Goal: Information Seeking & Learning: Compare options

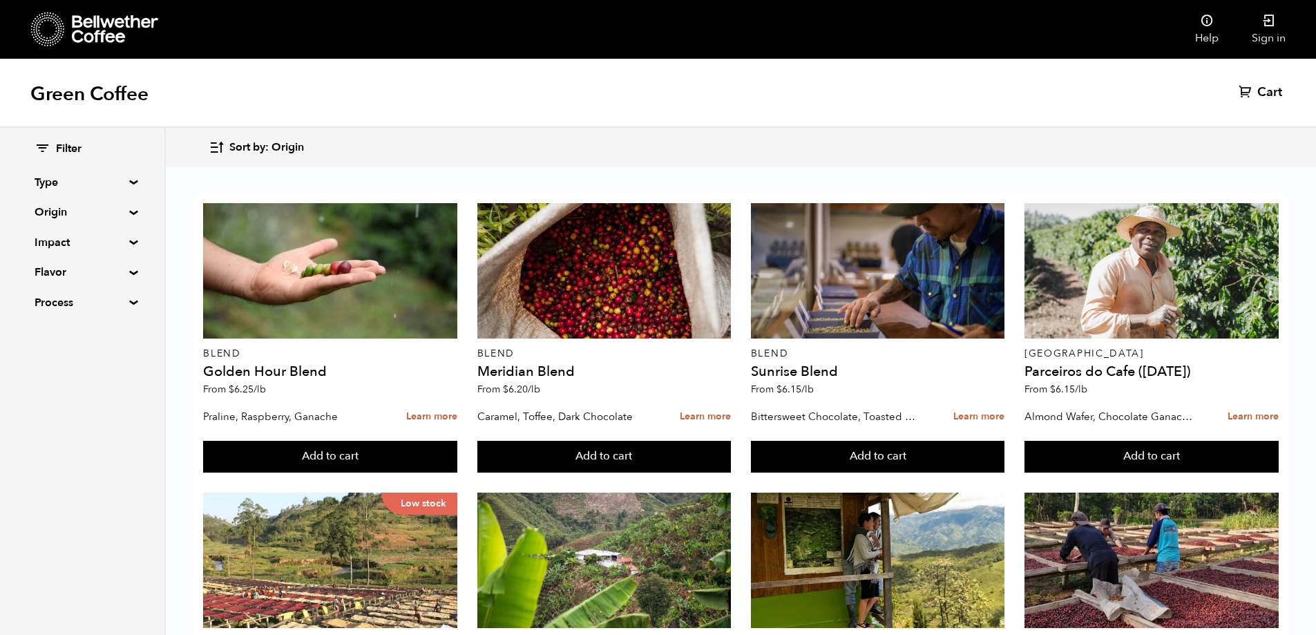
click at [72, 211] on summary "Origin" at bounding box center [82, 212] width 95 height 17
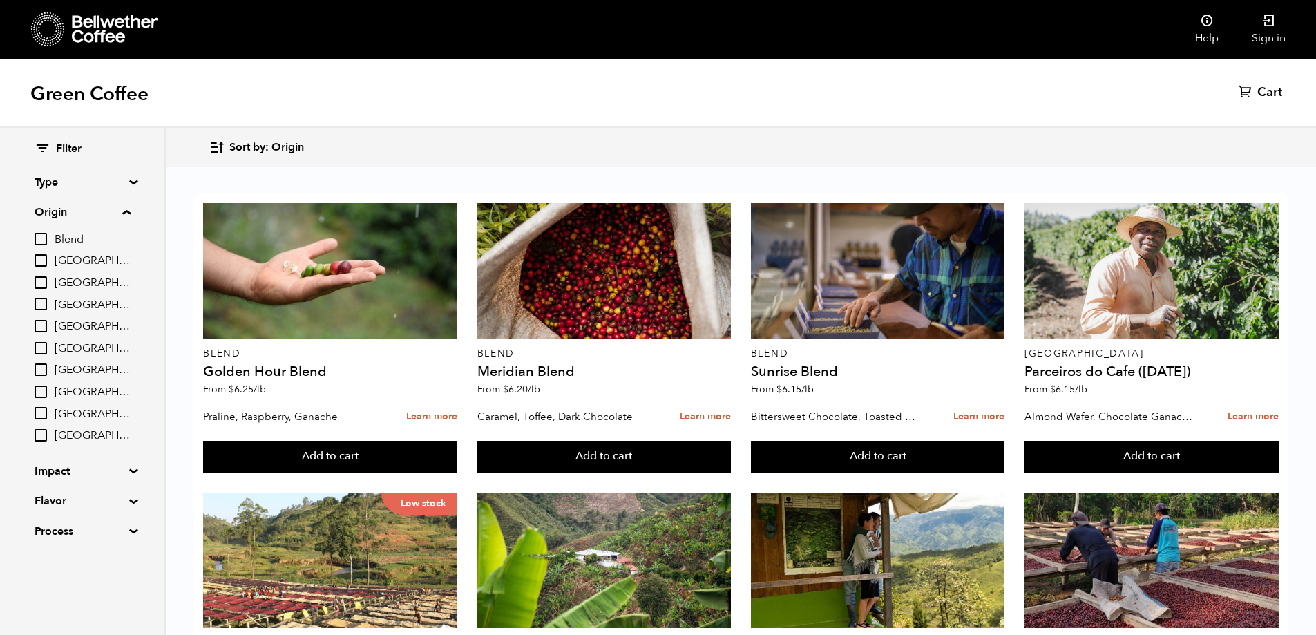
click at [45, 305] on input "[GEOGRAPHIC_DATA]" at bounding box center [41, 304] width 12 height 12
checkbox input "true"
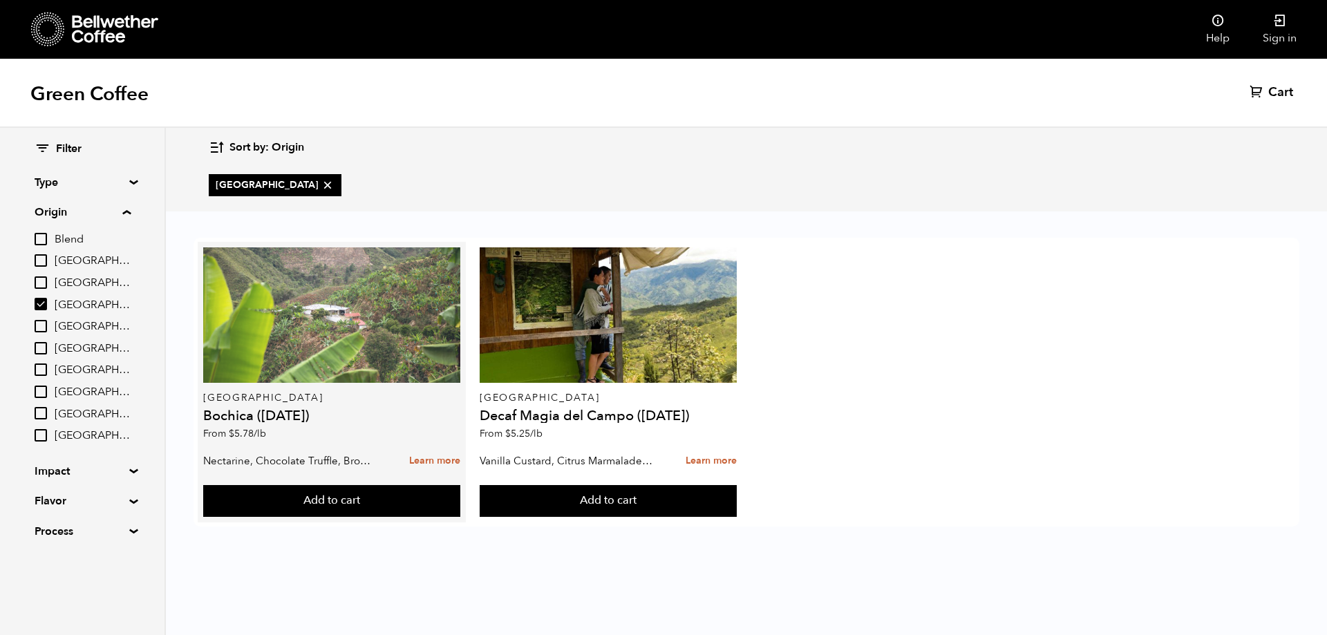
click at [343, 325] on div at bounding box center [331, 314] width 256 height 135
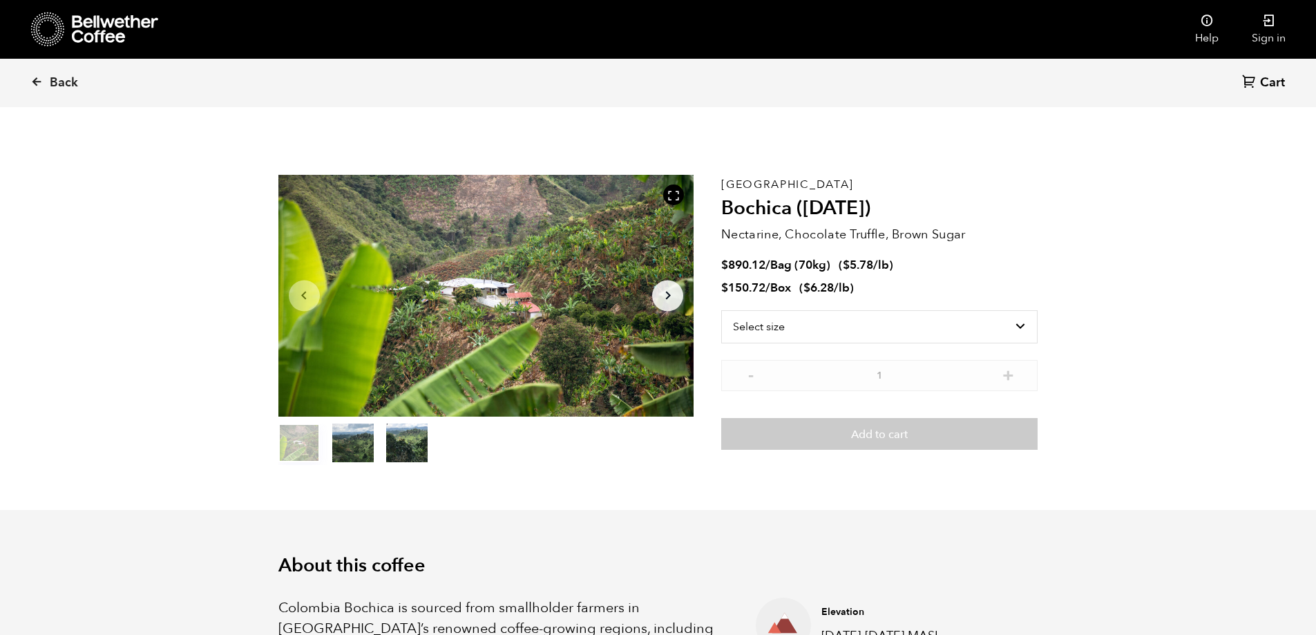
scroll to position [601, 736]
drag, startPoint x: 724, startPoint y: 264, endPoint x: 907, endPoint y: 263, distance: 183.1
click at [907, 263] on li "$ 890.12 / Bag (70kg) ( $ 5.78 /lb )" at bounding box center [879, 266] width 316 height 16
click at [886, 317] on select "Select size Bag (70kg) (154 lbs) Box (24 lbs)" at bounding box center [879, 326] width 316 height 33
select select "bag"
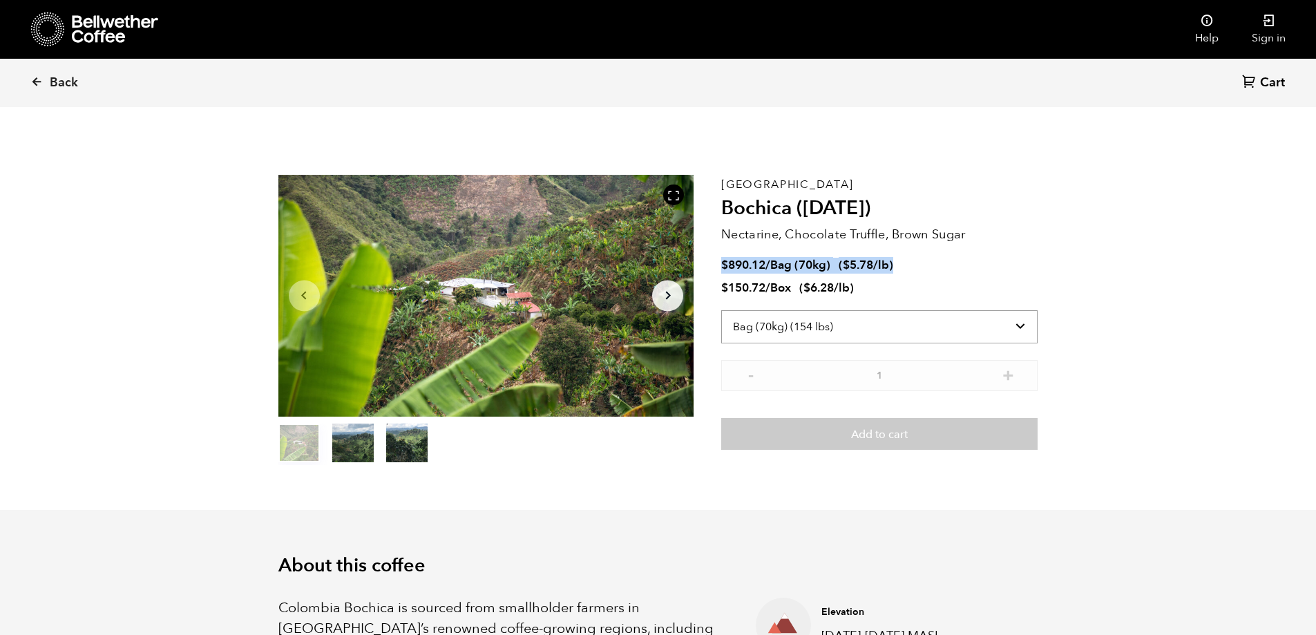
click at [721, 310] on select "Select size Bag (70kg) (154 lbs) Box (24 lbs)" at bounding box center [879, 326] width 316 height 33
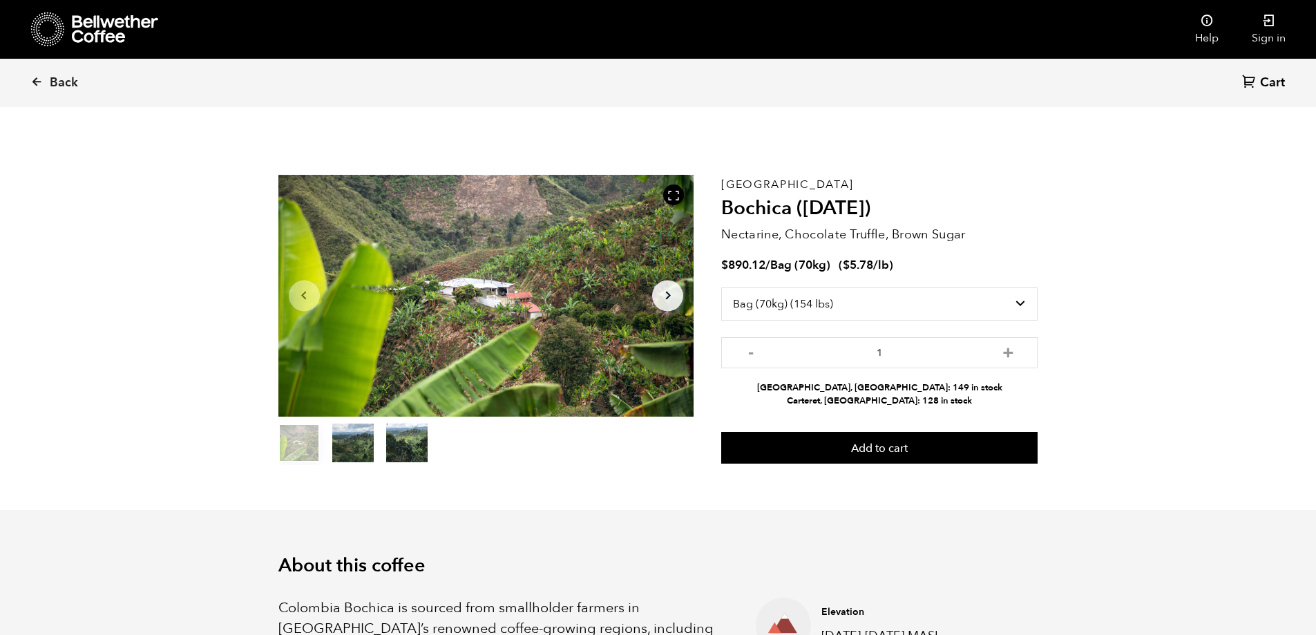
drag, startPoint x: 857, startPoint y: 388, endPoint x: 824, endPoint y: 385, distance: 32.6
click at [826, 385] on li "Alameda, CA: 149 in stock" at bounding box center [879, 387] width 316 height 13
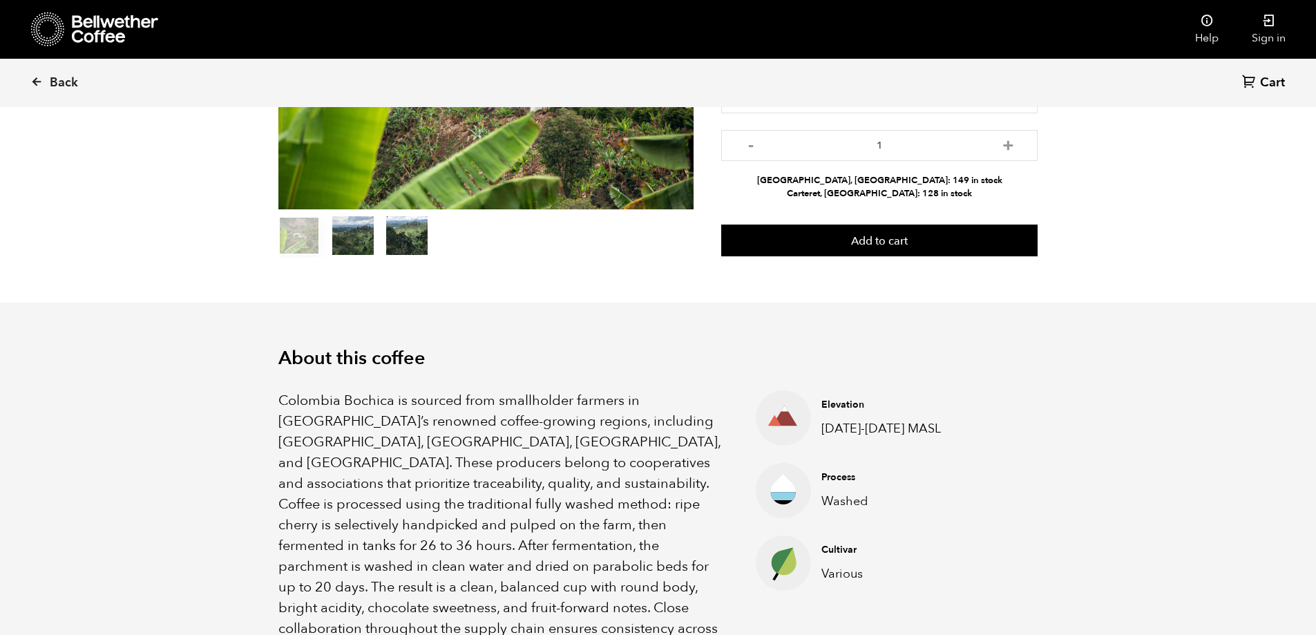
scroll to position [69, 0]
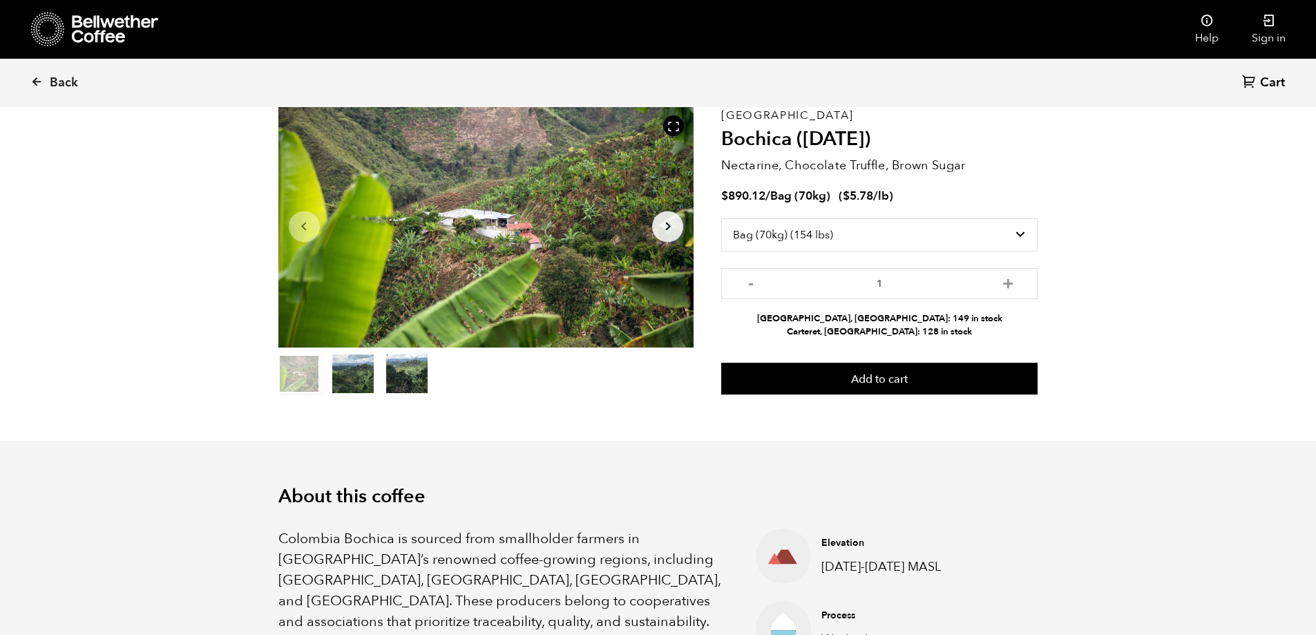
click at [672, 222] on icon "Arrow Right" at bounding box center [668, 226] width 17 height 17
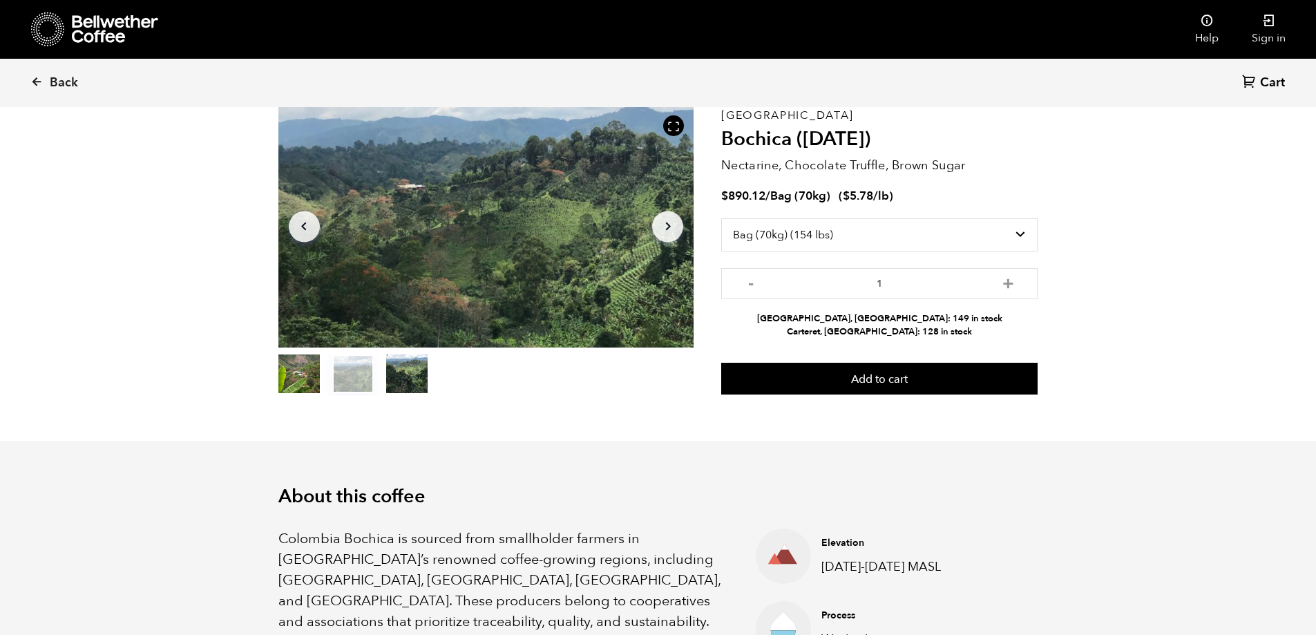
click at [672, 222] on icon "Arrow Right" at bounding box center [668, 226] width 17 height 17
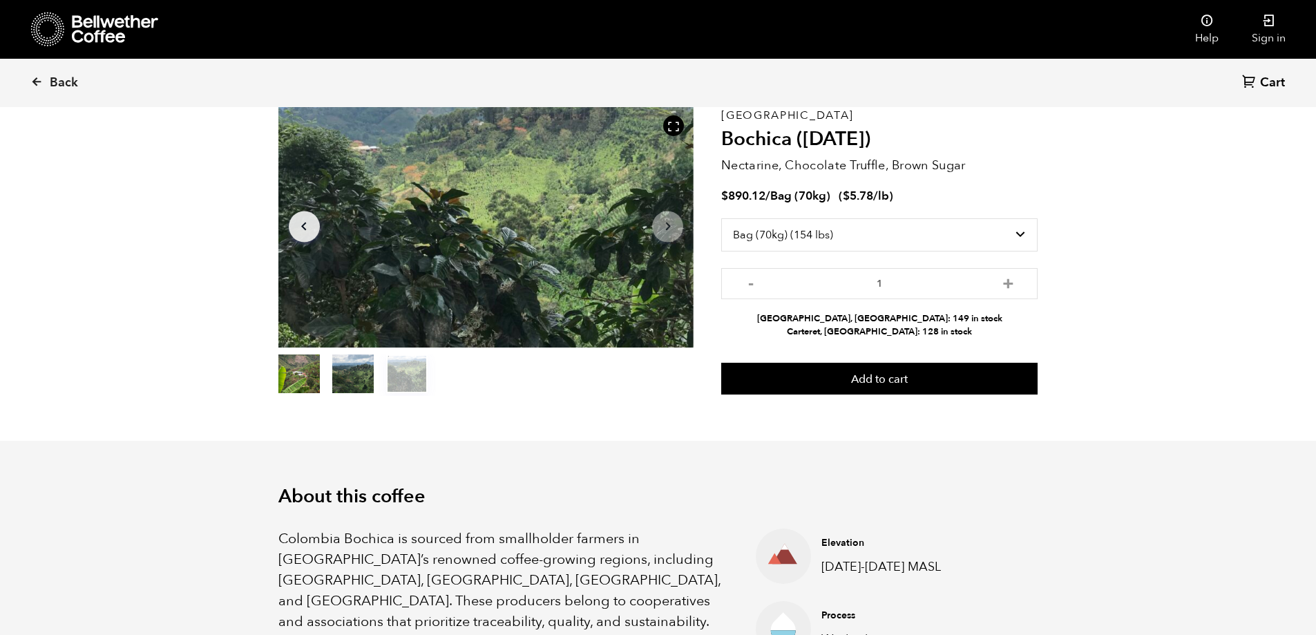
click at [672, 222] on icon "Arrow Right" at bounding box center [668, 226] width 17 height 17
click at [55, 76] on span "Back" at bounding box center [64, 83] width 28 height 17
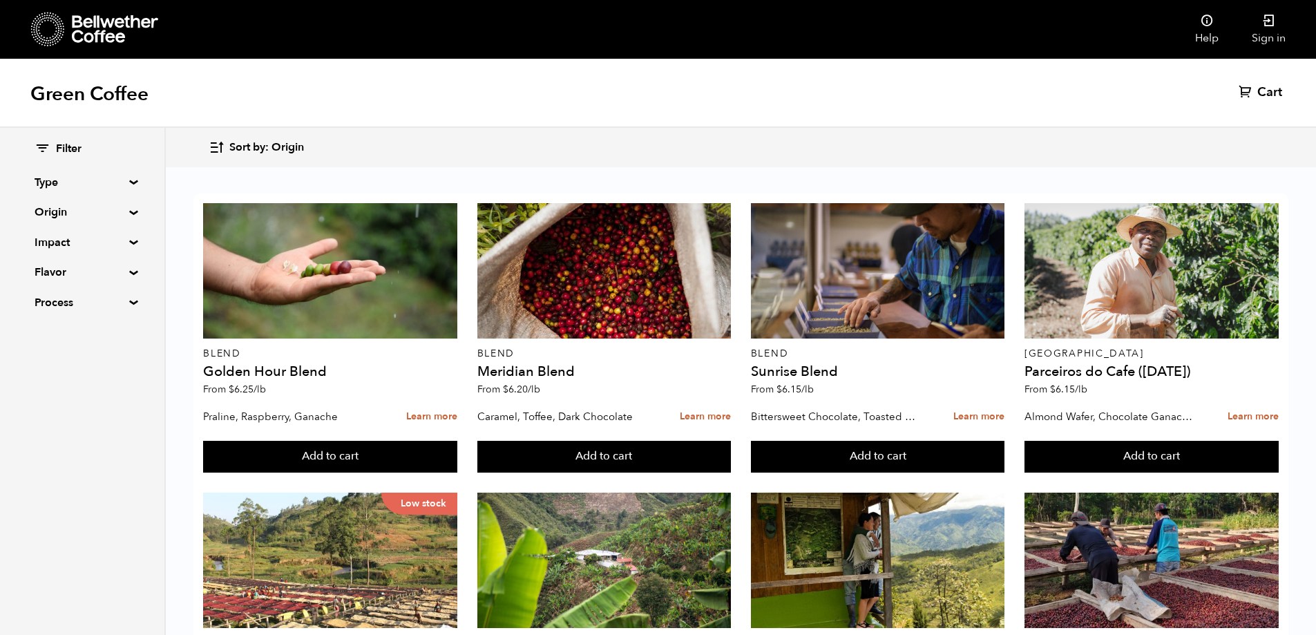
scroll to position [207, 0]
click at [129, 211] on summary "Origin" at bounding box center [82, 212] width 95 height 17
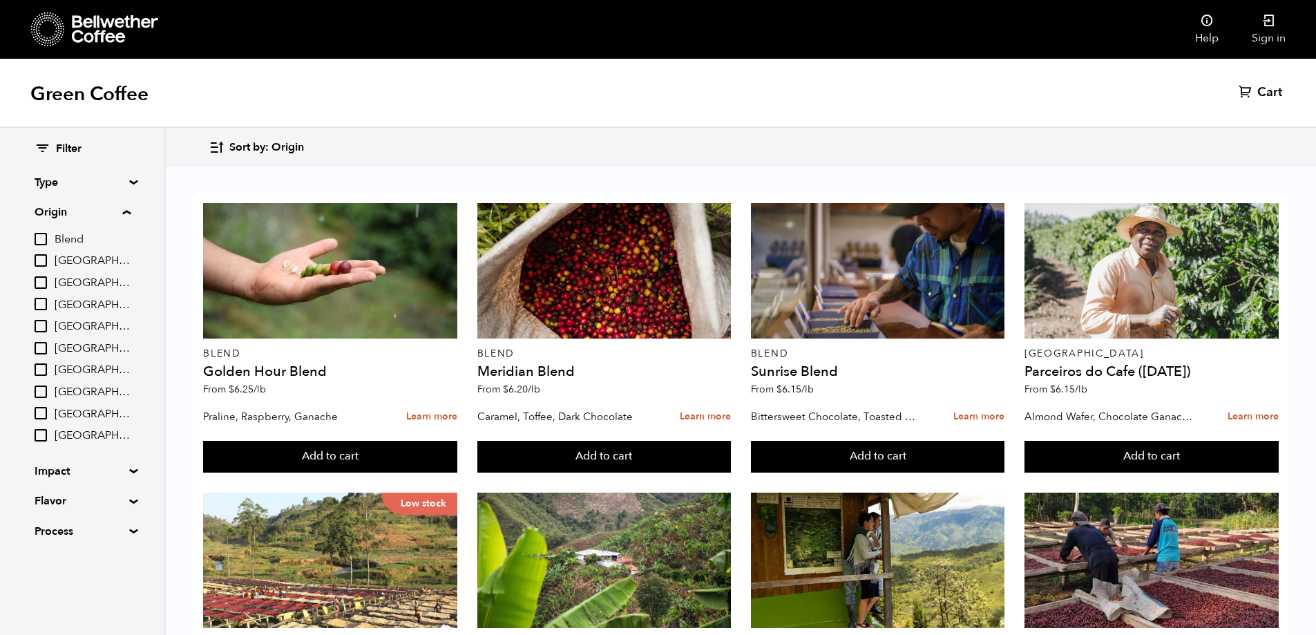
scroll to position [0, 0]
click at [272, 152] on span "Sort by: Origin" at bounding box center [266, 147] width 75 height 15
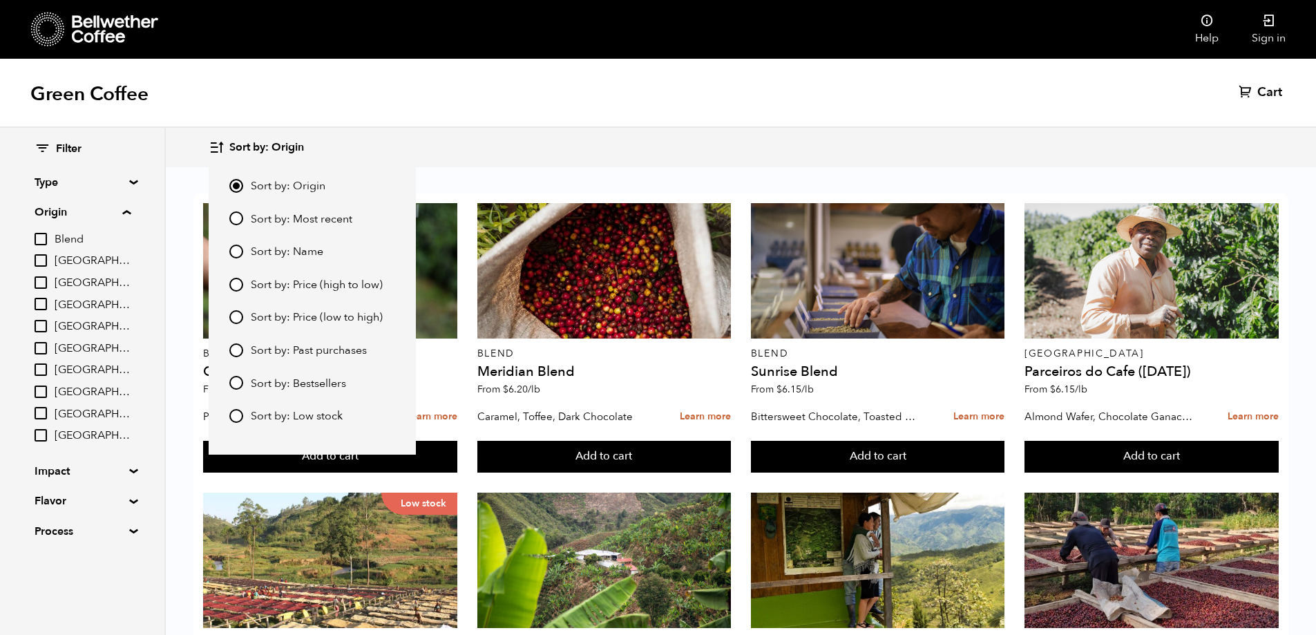
click at [258, 388] on span "Sort by: Bestsellers" at bounding box center [298, 384] width 95 height 15
click at [243, 388] on input "Sort by: Bestsellers" at bounding box center [236, 383] width 14 height 14
radio input "true"
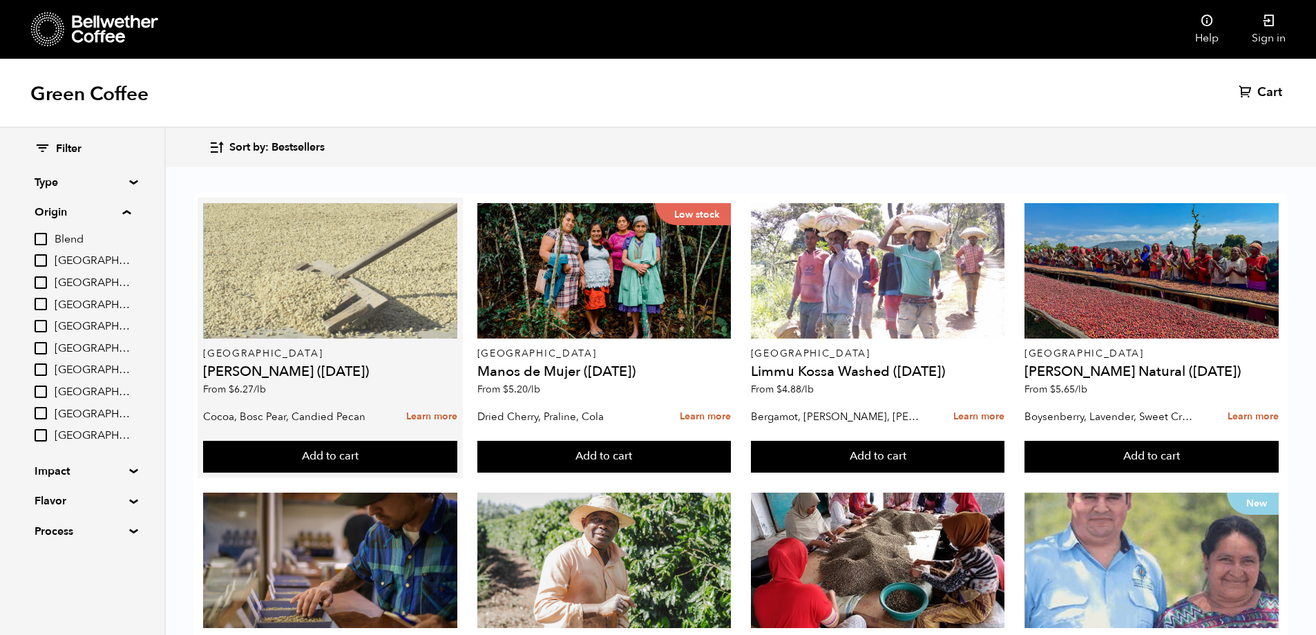
click at [279, 302] on div at bounding box center [330, 270] width 254 height 135
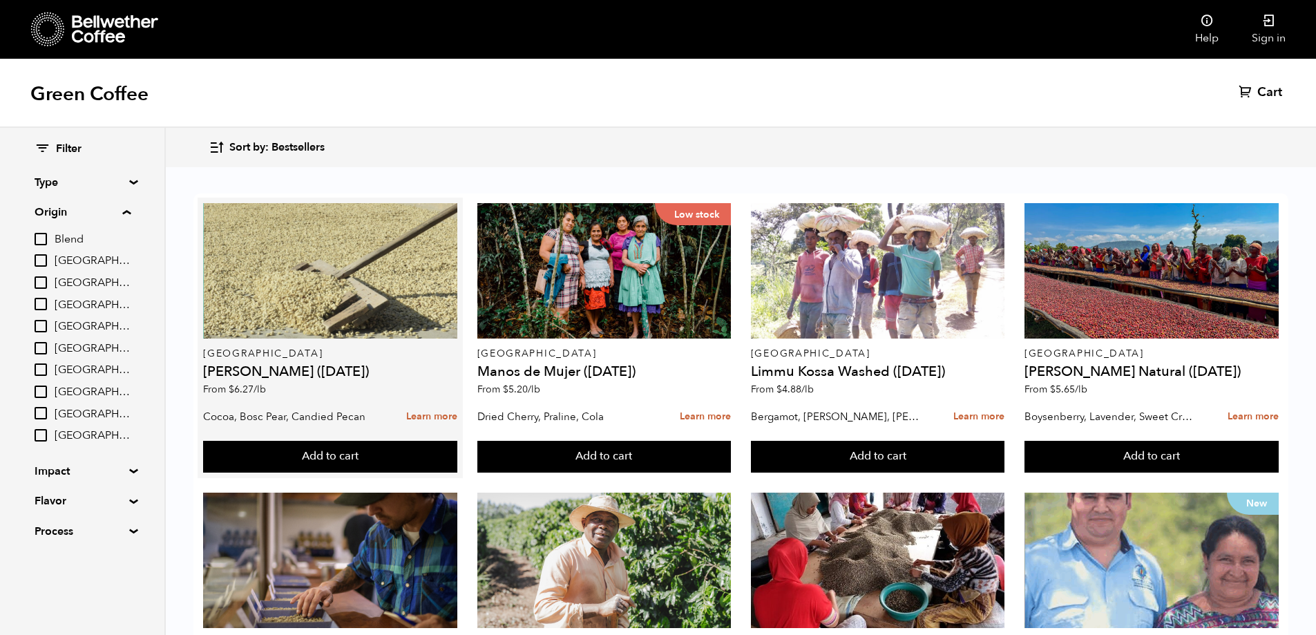
scroll to position [276, 0]
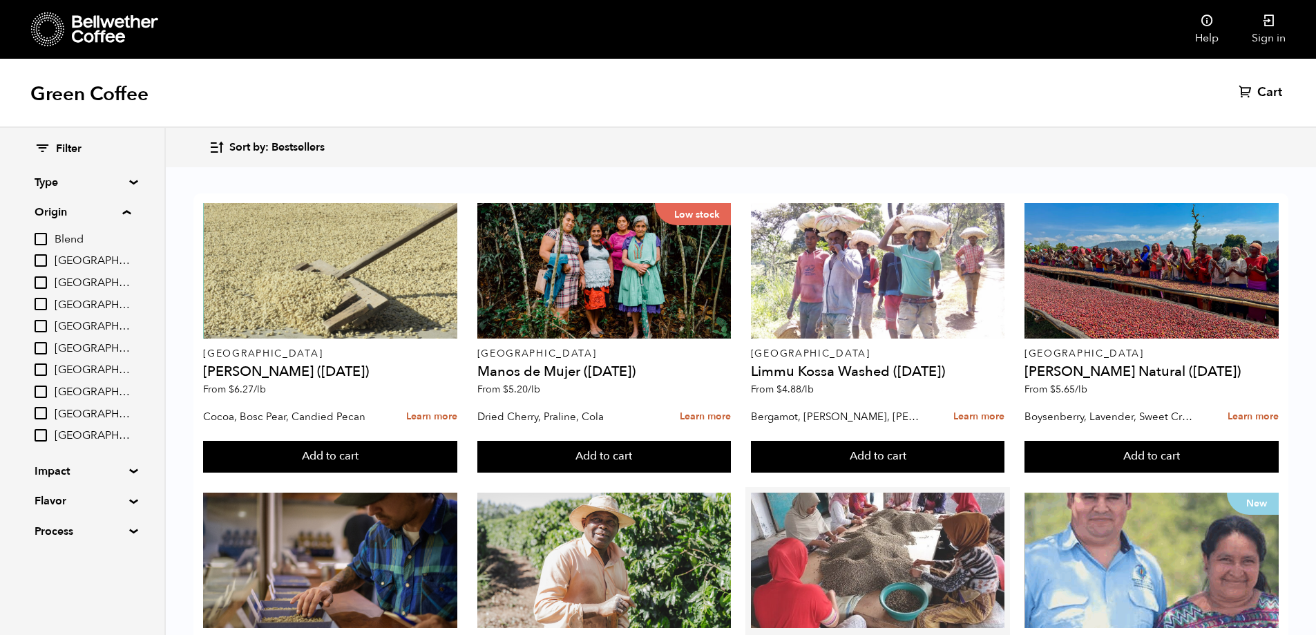
click at [860, 493] on div at bounding box center [878, 560] width 254 height 135
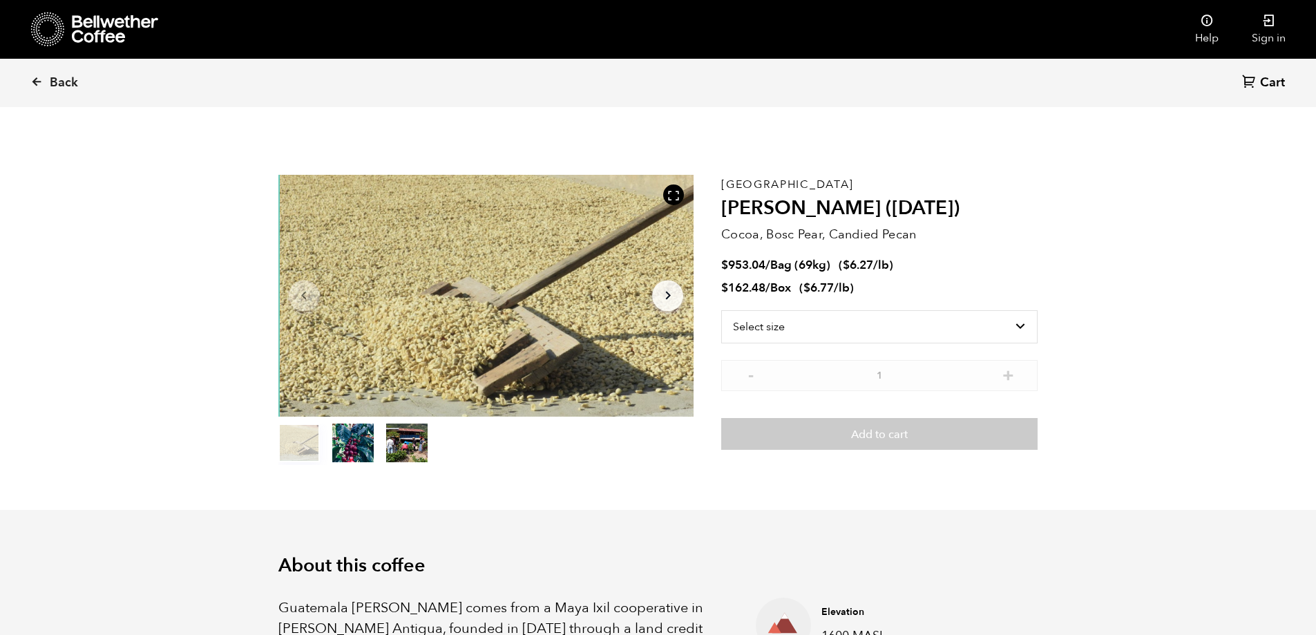
scroll to position [601, 736]
click at [831, 328] on select "Select size Bag (69kg) (152 lbs) Box (24 lbs)" at bounding box center [879, 326] width 316 height 33
select select "bag-2"
click at [721, 310] on select "Select size Bag (69kg) (152 lbs) Box (24 lbs)" at bounding box center [879, 326] width 316 height 33
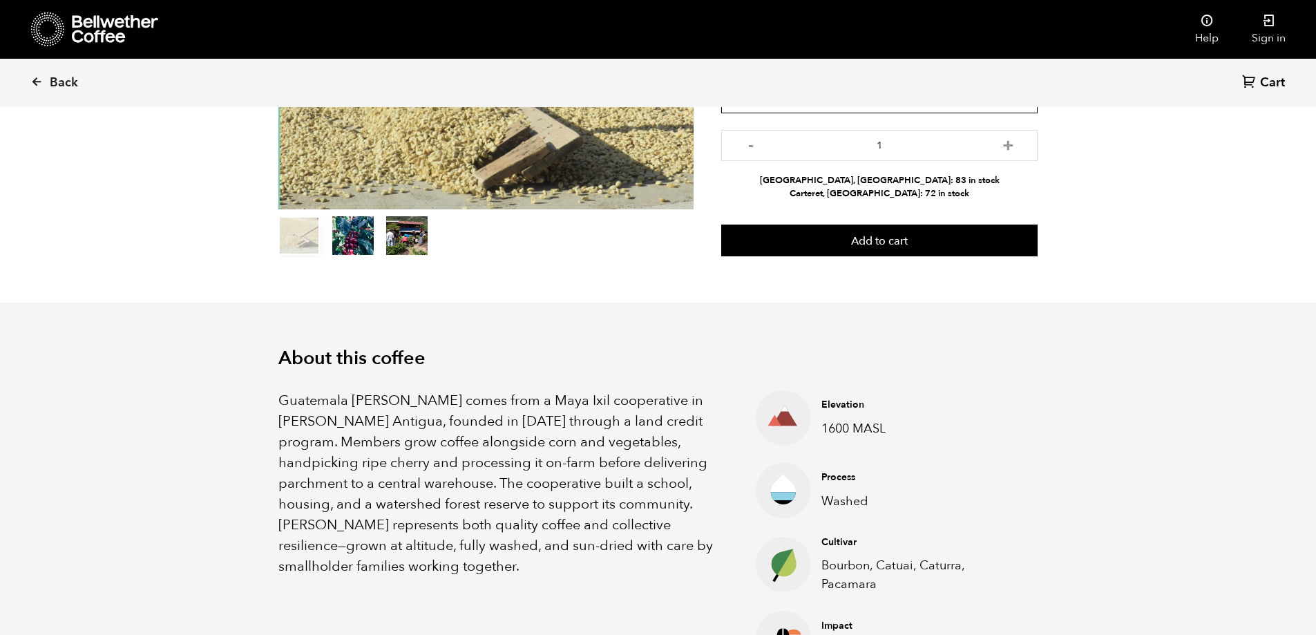
scroll to position [345, 0]
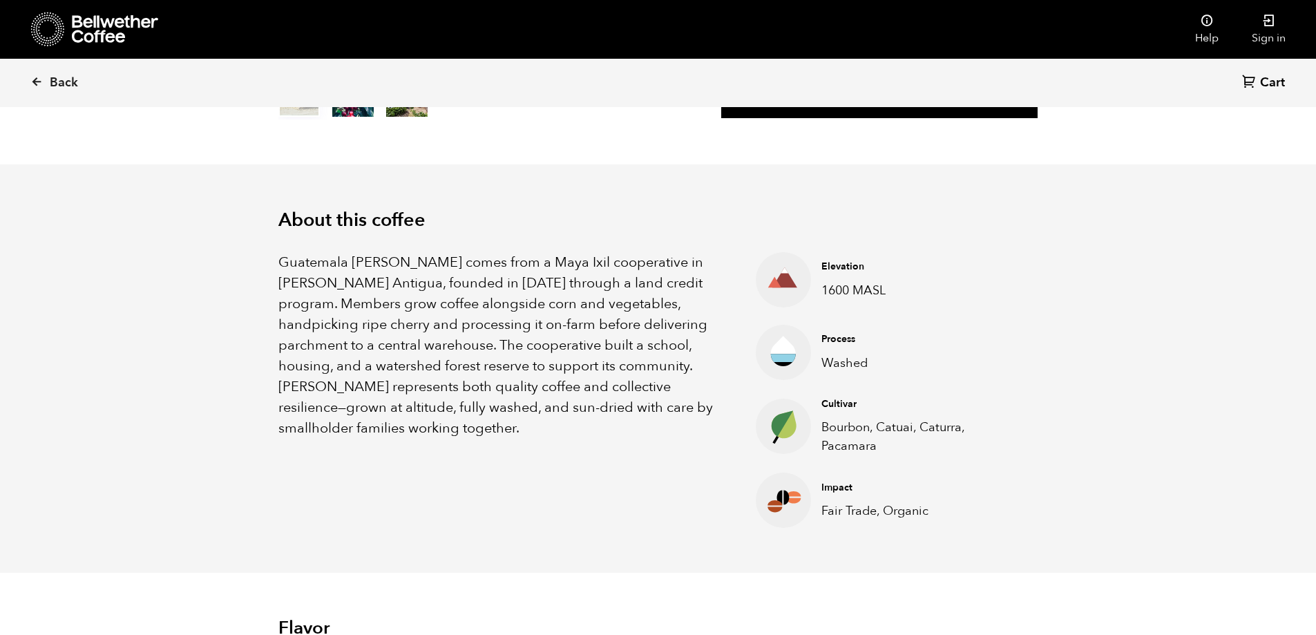
click at [824, 402] on h4 "Cultivar" at bounding box center [917, 404] width 191 height 14
click at [823, 403] on h4 "Cultivar" at bounding box center [917, 404] width 191 height 14
click at [910, 513] on p "Fair Trade, Organic" at bounding box center [917, 511] width 191 height 19
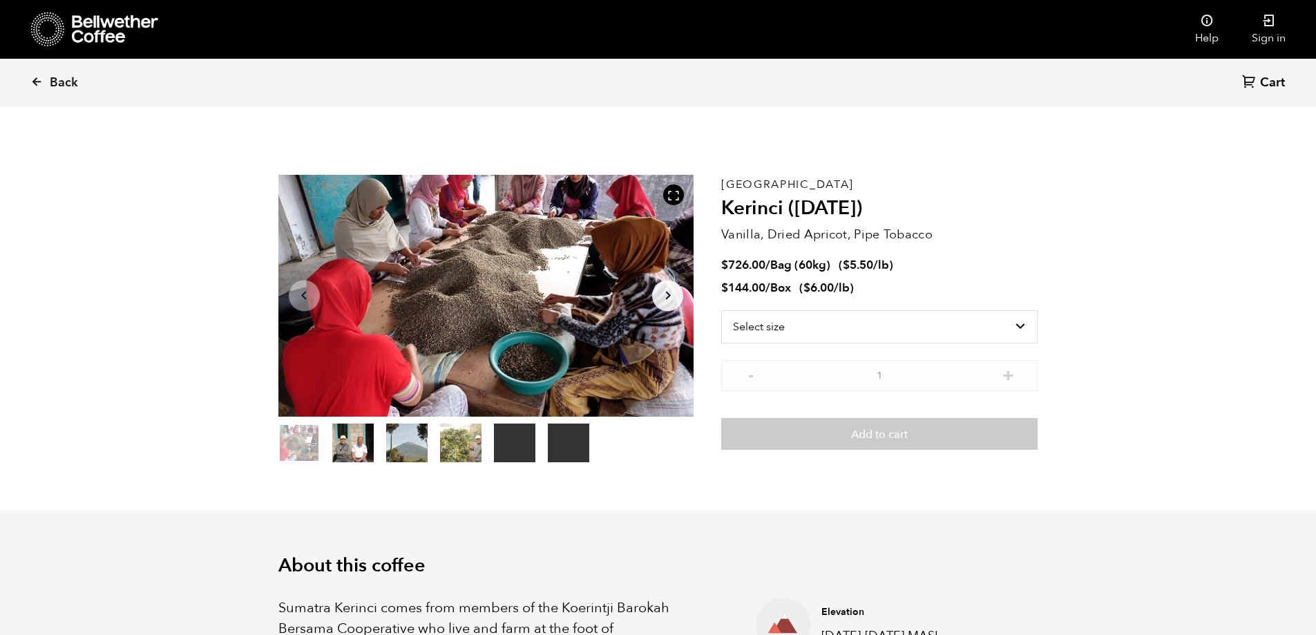
scroll to position [601, 736]
click at [833, 323] on select "Select size Bag (60kg) (132 lbs) Box (24 lbs)" at bounding box center [879, 326] width 316 height 33
select select "bag-3"
click at [721, 310] on select "Select size Bag (60kg) (132 lbs) Box (24 lbs)" at bounding box center [879, 326] width 316 height 33
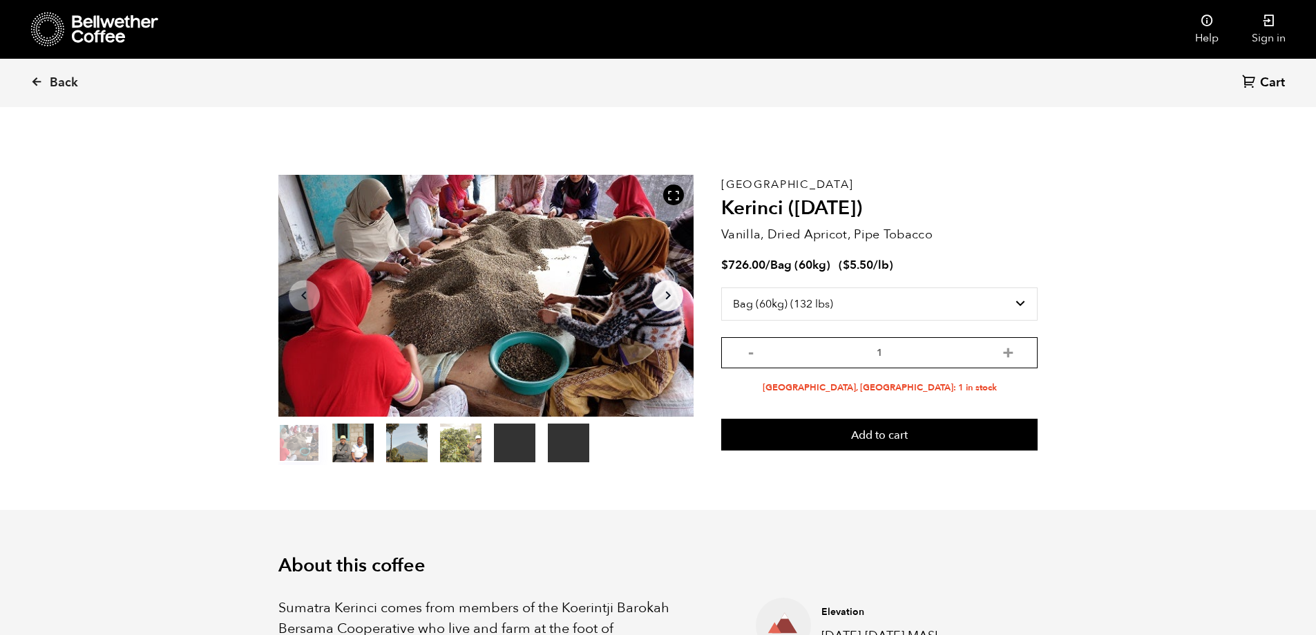
click at [815, 355] on input "1" at bounding box center [879, 352] width 316 height 31
click at [788, 388] on li "Alameda, CA: 1 in stock" at bounding box center [879, 387] width 316 height 13
click at [39, 79] on icon at bounding box center [36, 81] width 12 height 12
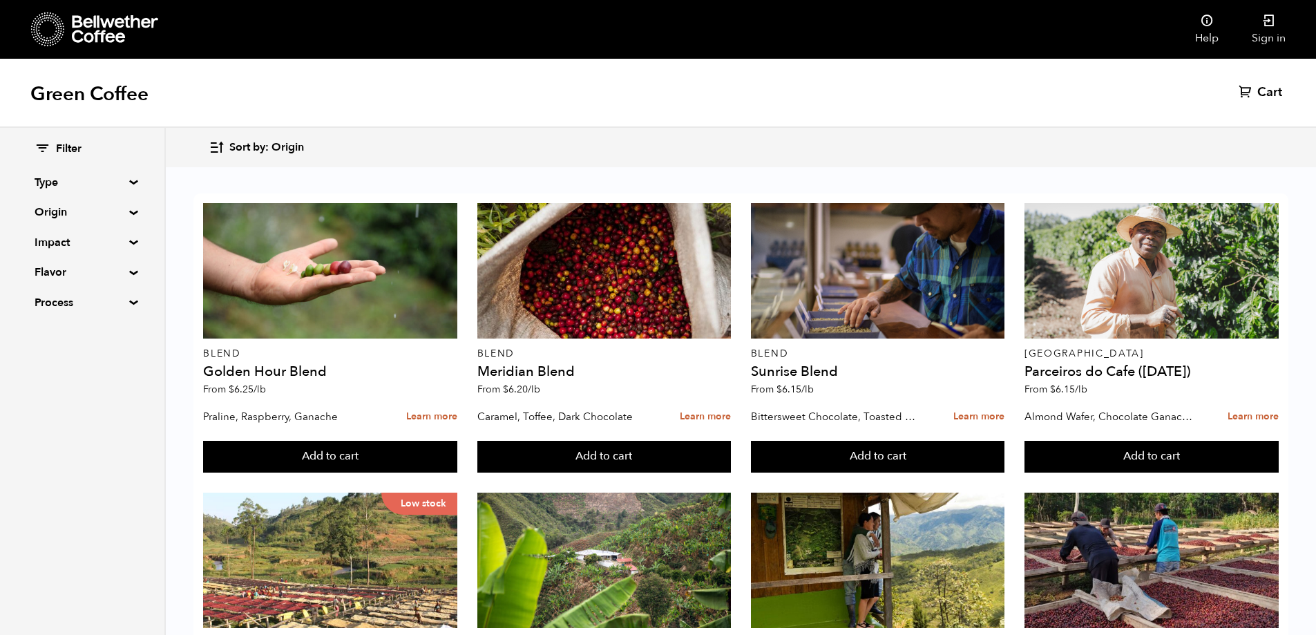
click at [287, 144] on span "Sort by: Origin" at bounding box center [266, 147] width 75 height 15
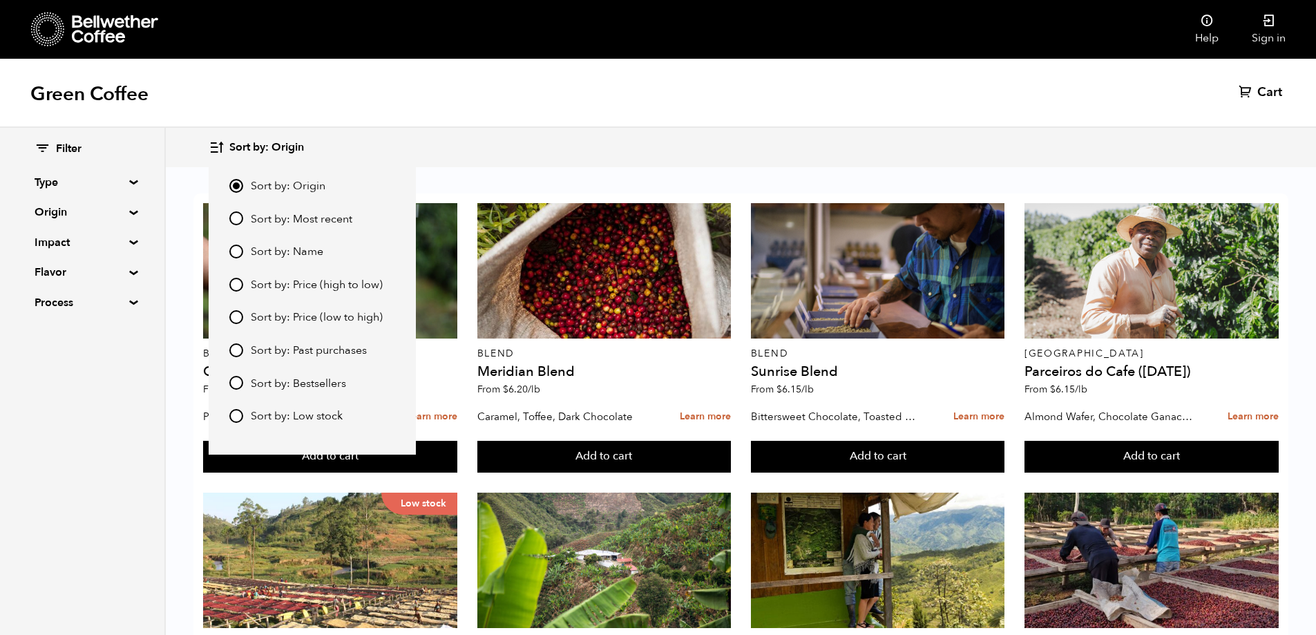
click at [240, 381] on input "Sort by: Bestsellers" at bounding box center [236, 383] width 14 height 14
radio input "true"
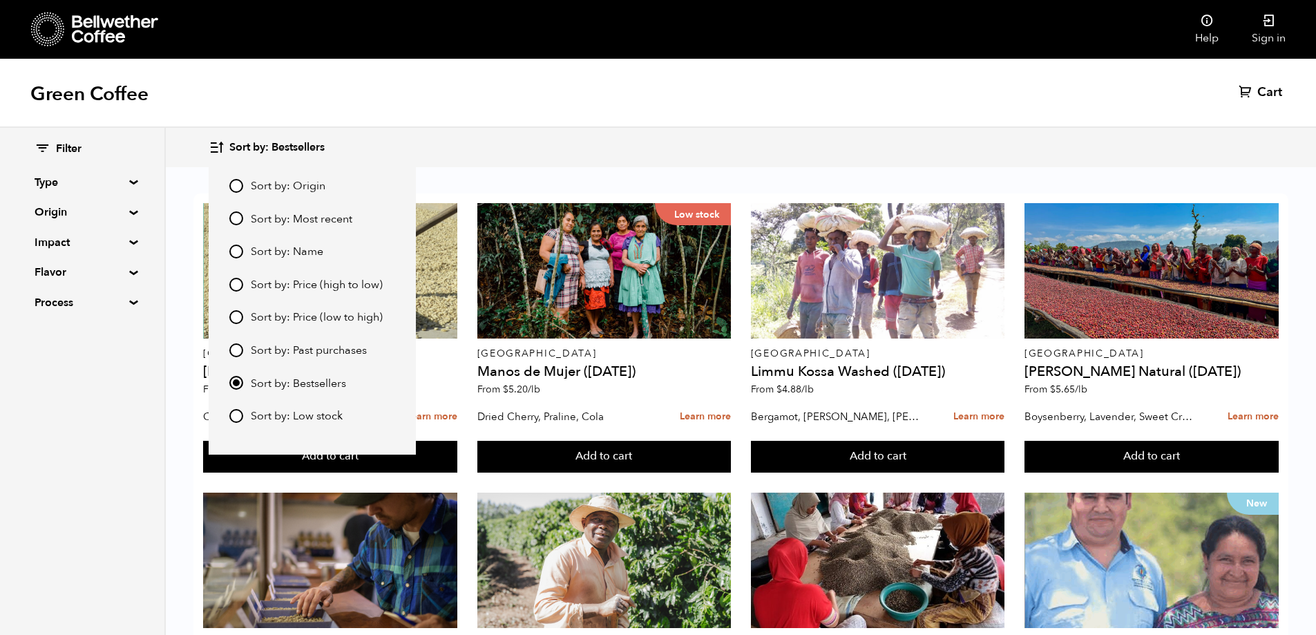
click at [234, 417] on input "Sort by: Low stock" at bounding box center [236, 416] width 14 height 14
radio input "true"
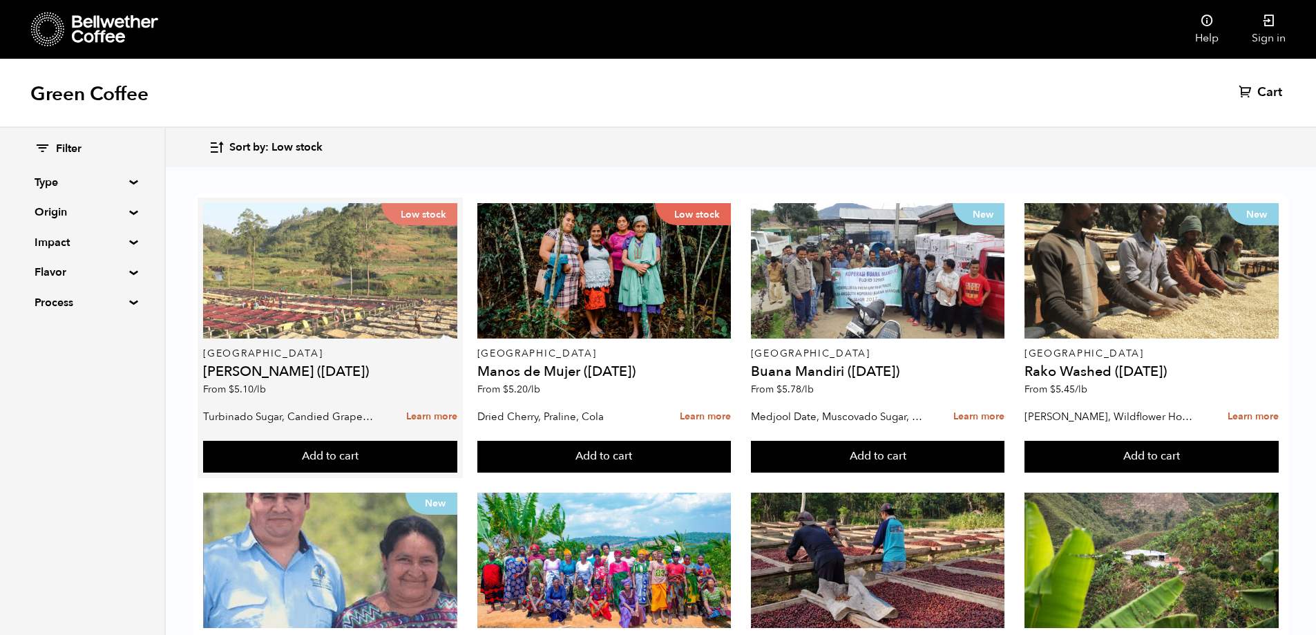
click at [372, 298] on div "Low stock" at bounding box center [330, 270] width 254 height 135
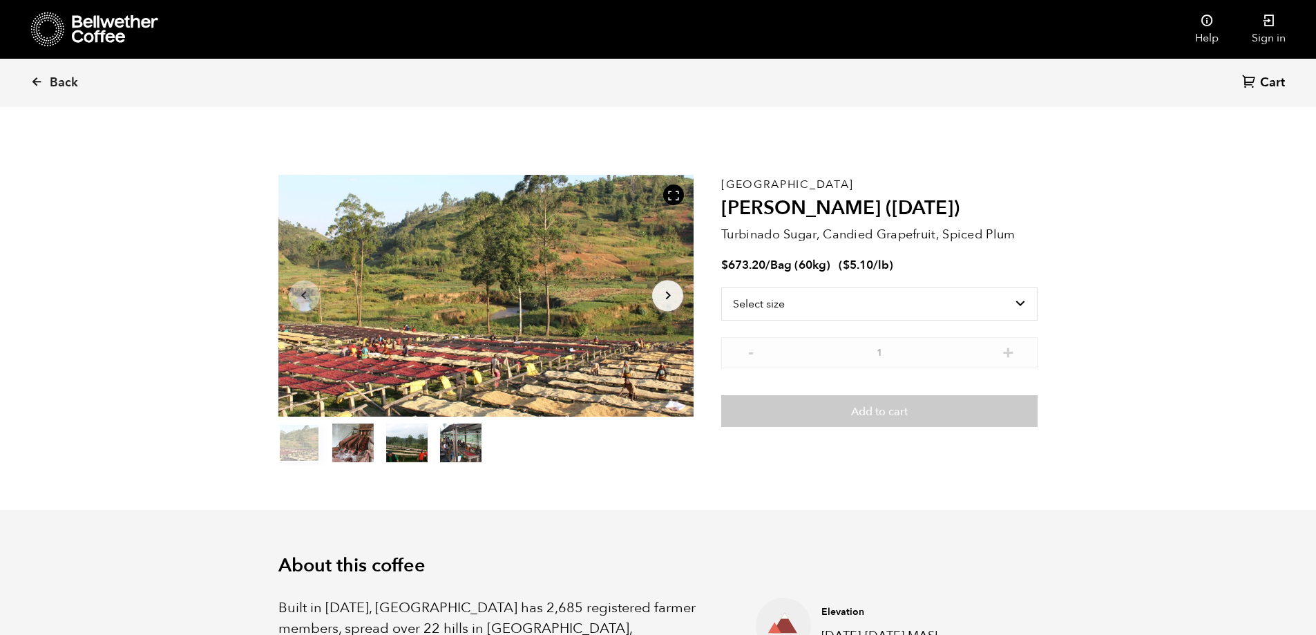
scroll to position [601, 736]
click at [827, 305] on select "Select size Bag (60kg) (132 lbs)" at bounding box center [879, 303] width 316 height 33
select select "bag-3"
click at [721, 287] on select "Select size Bag (60kg) (132 lbs)" at bounding box center [879, 303] width 316 height 33
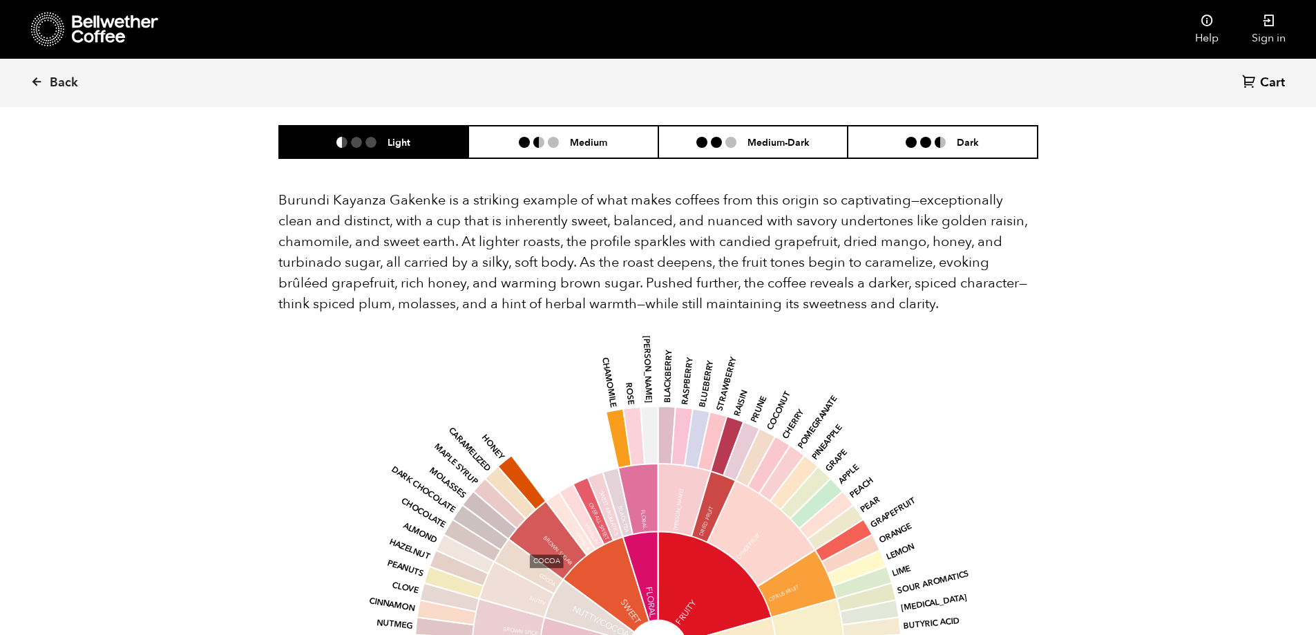
scroll to position [760, 0]
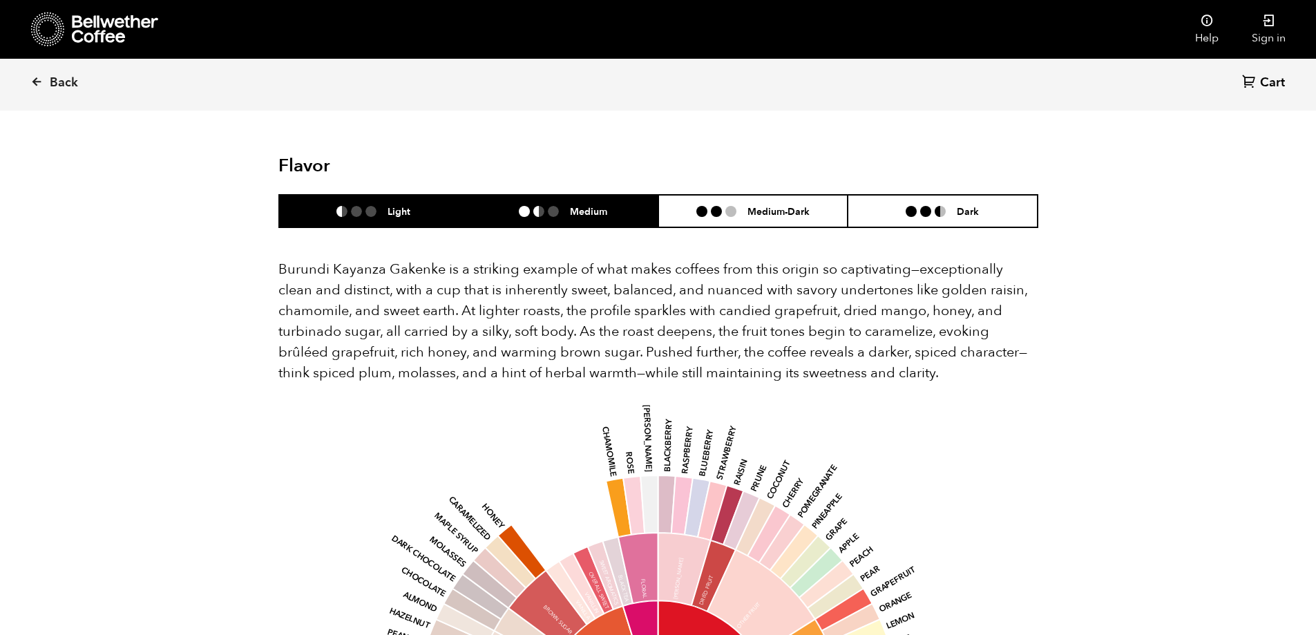
click at [573, 205] on h6 "Medium" at bounding box center [588, 211] width 37 height 12
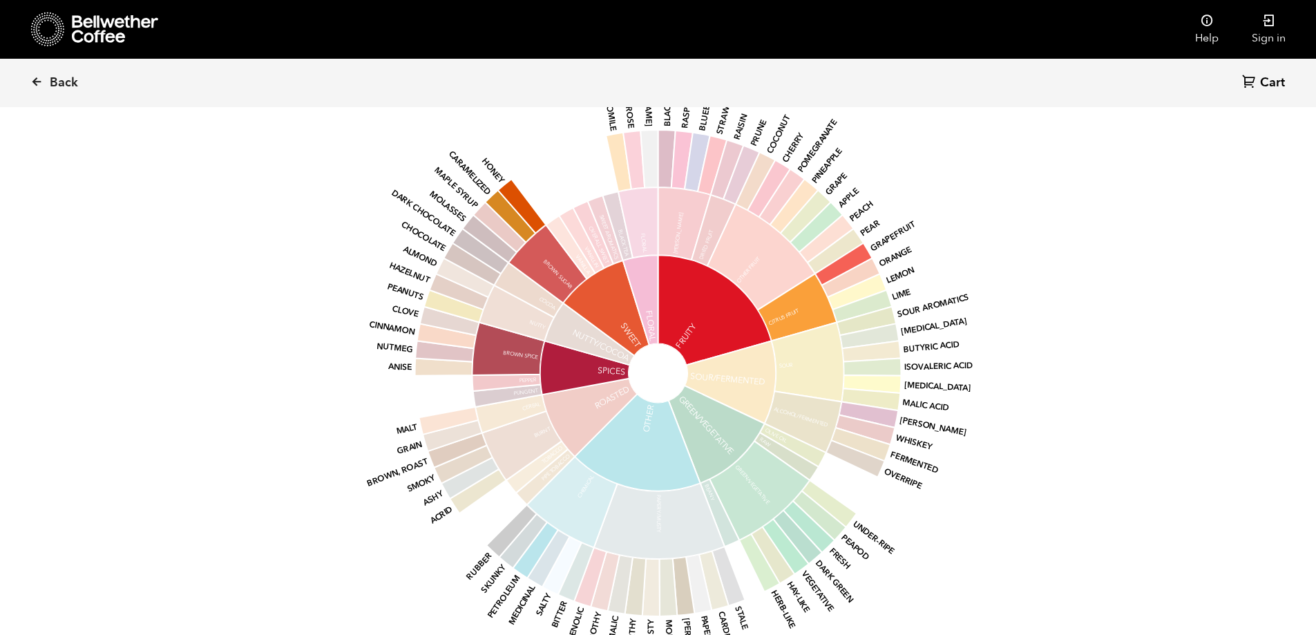
scroll to position [1036, 0]
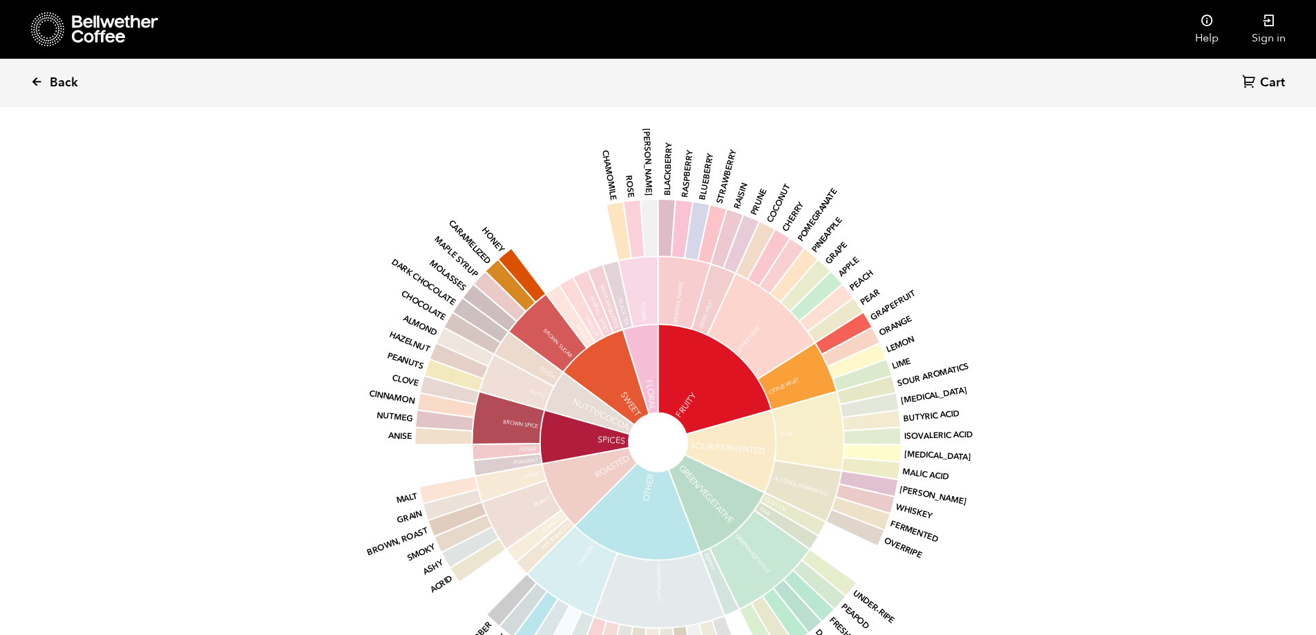
click at [40, 81] on icon at bounding box center [36, 81] width 12 height 12
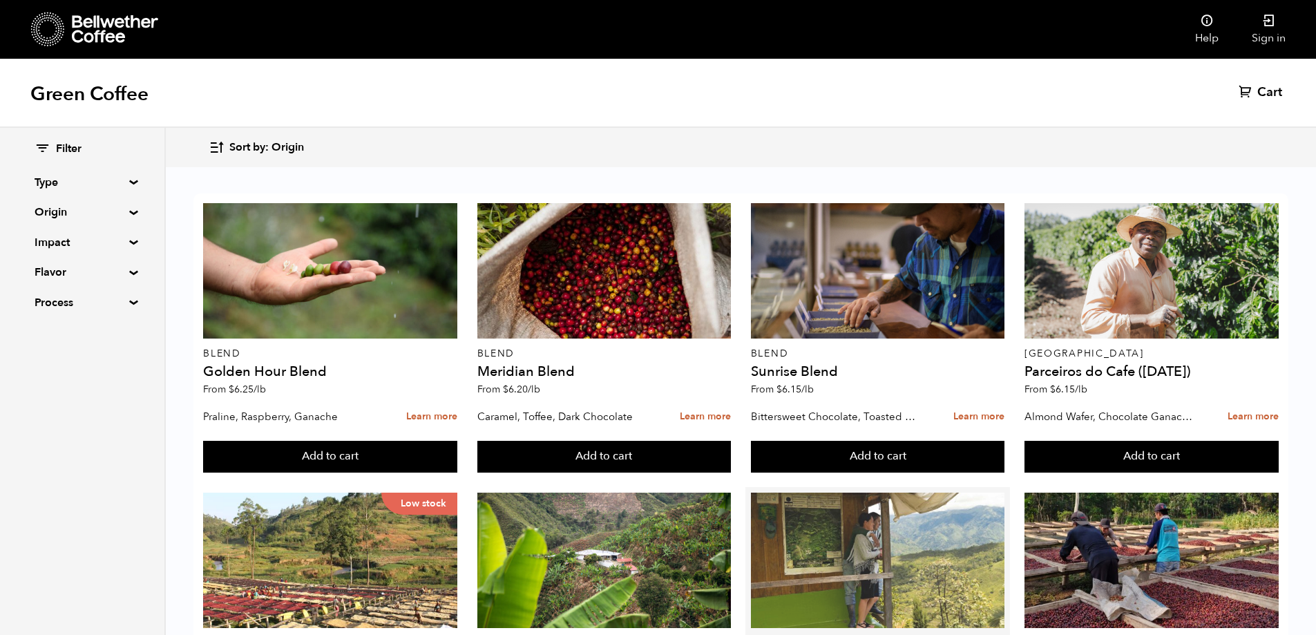
scroll to position [1038, 0]
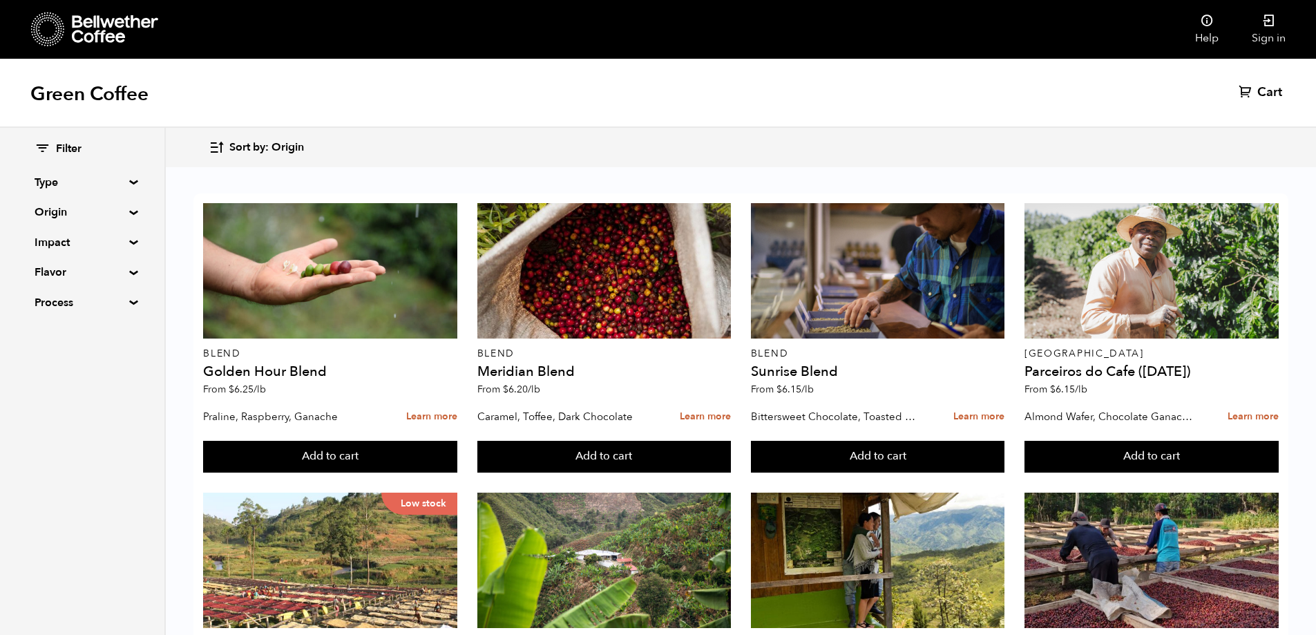
click at [240, 151] on span "Sort by: Origin" at bounding box center [266, 147] width 75 height 15
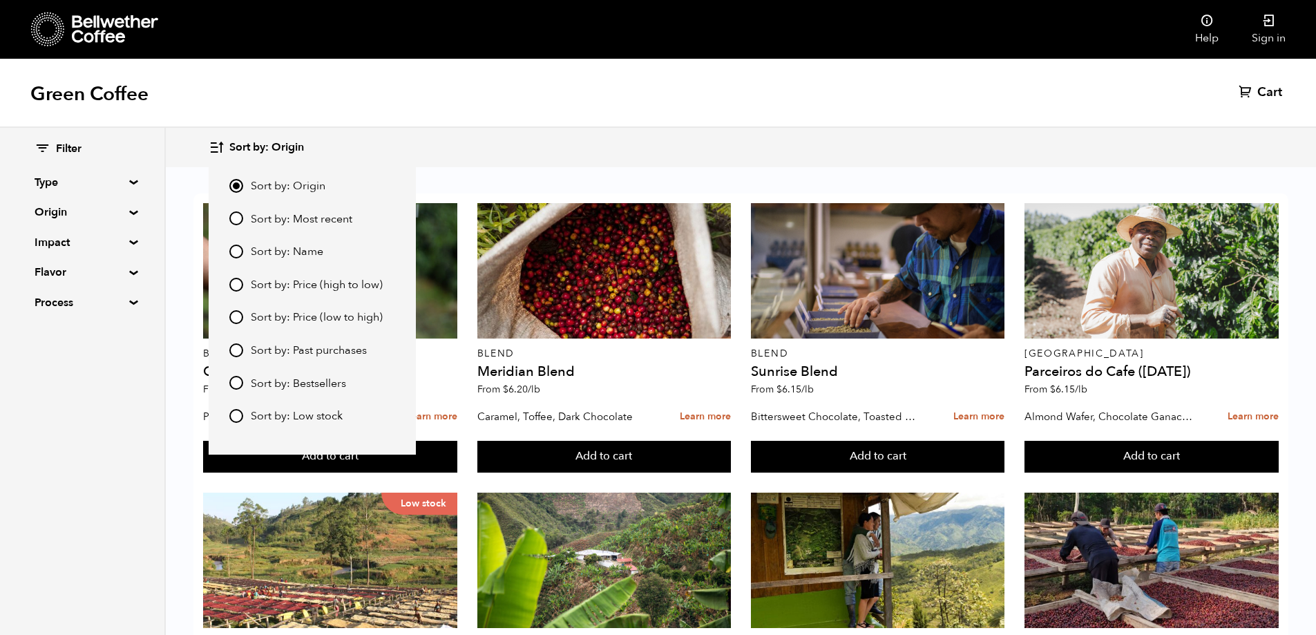
click at [231, 417] on input "Sort by: Low stock" at bounding box center [236, 416] width 14 height 14
radio input "true"
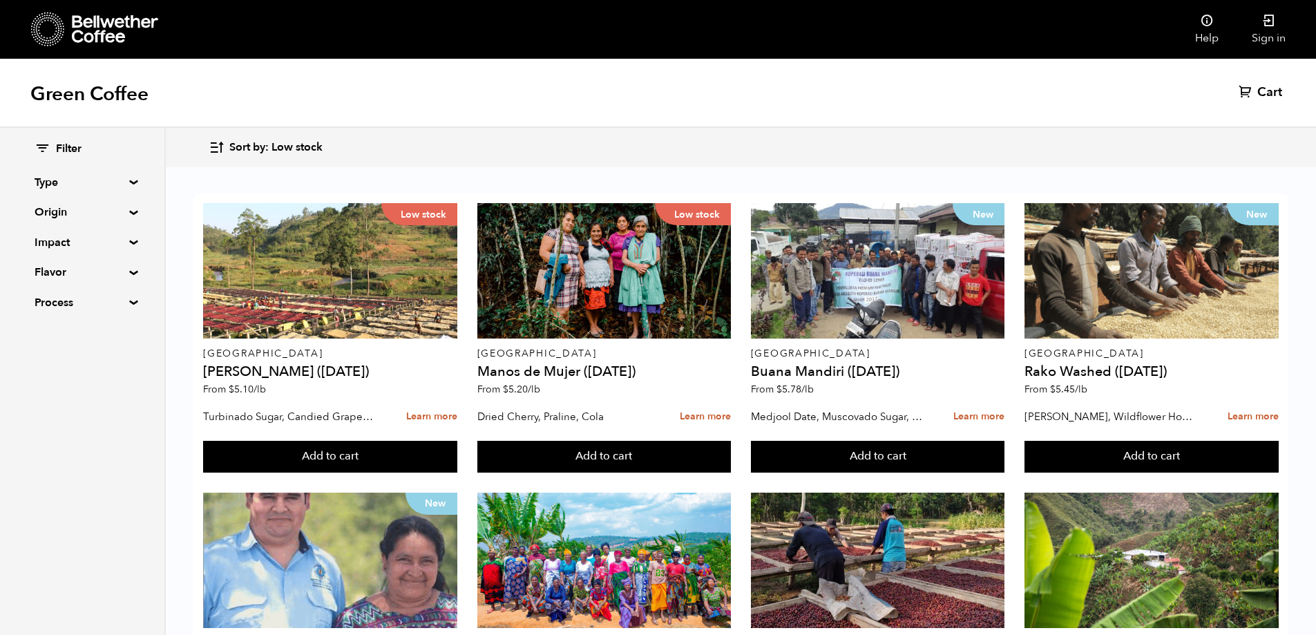
scroll to position [900, 0]
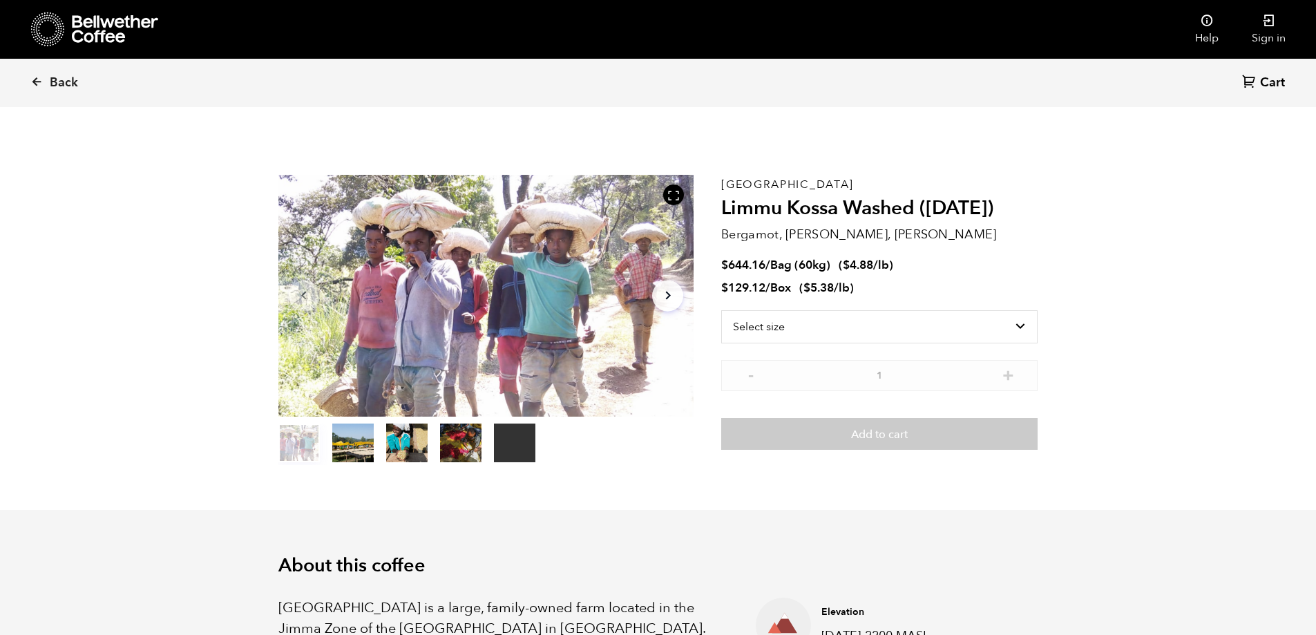
scroll to position [601, 736]
click at [842, 338] on select "Select size Bag (60kg) (132 lbs) Box (24 lbs)" at bounding box center [879, 326] width 316 height 33
select select "bag-3"
click at [721, 310] on select "Select size Bag (60kg) (132 lbs) Box (24 lbs)" at bounding box center [879, 326] width 316 height 33
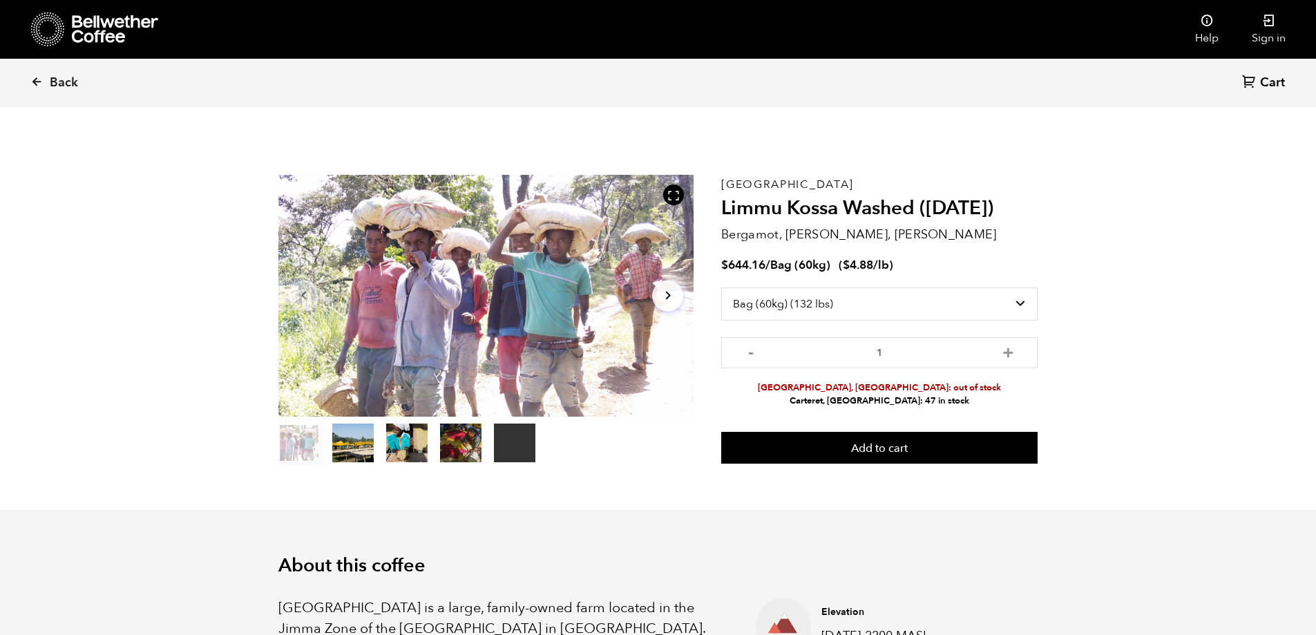
click at [886, 399] on li "Carteret, NJ: 47 in stock" at bounding box center [879, 401] width 316 height 13
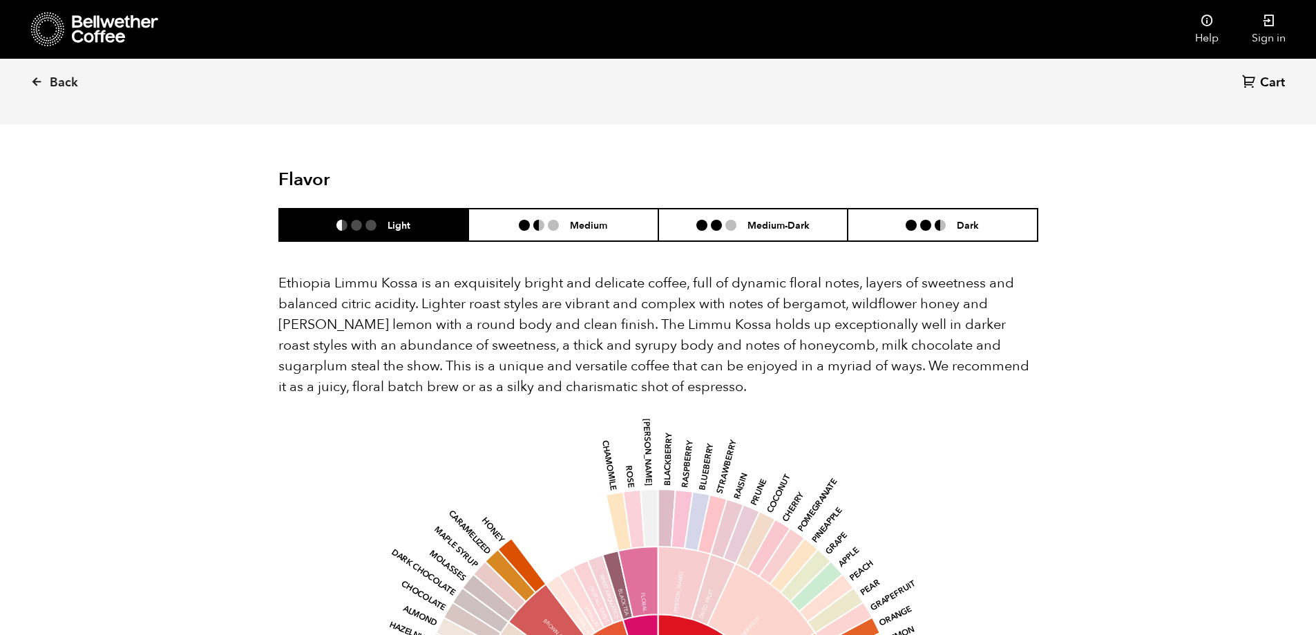
scroll to position [898, 0]
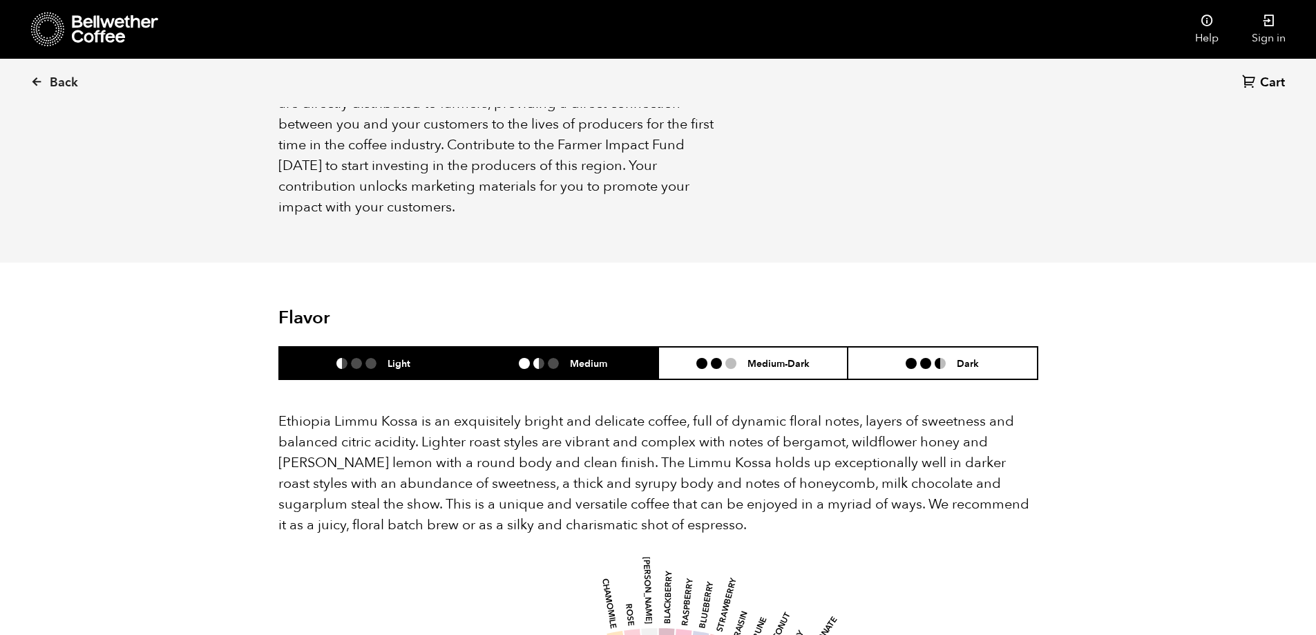
click at [617, 347] on li "Medium" at bounding box center [563, 363] width 190 height 32
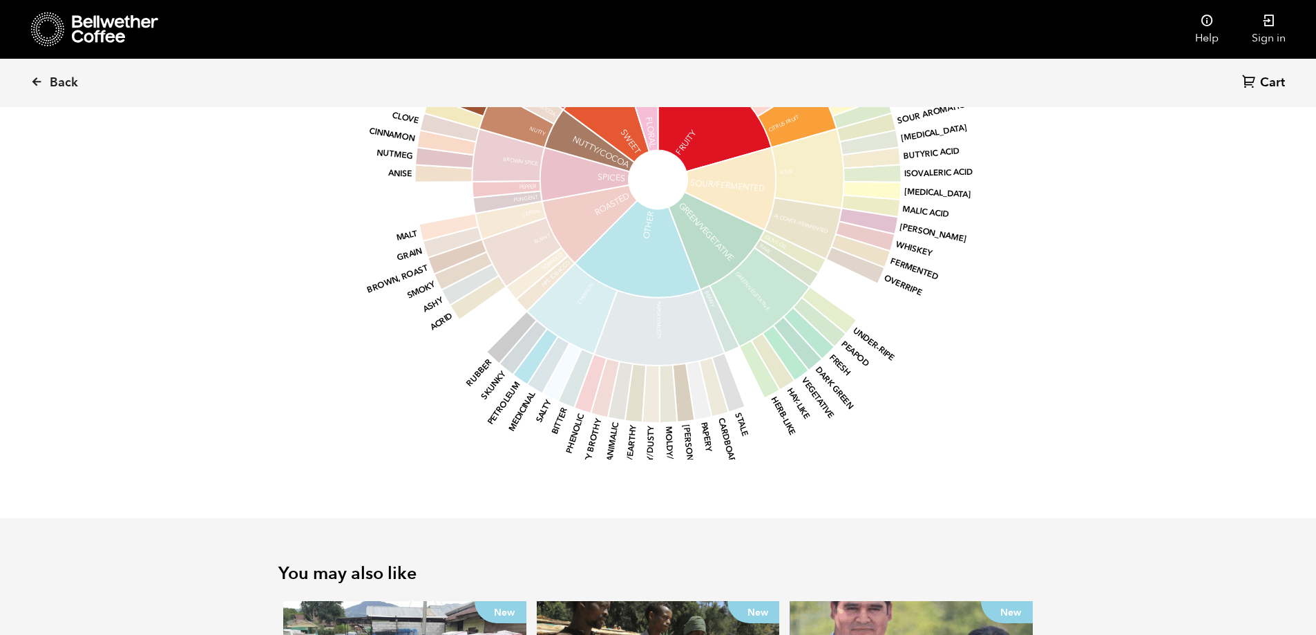
scroll to position [1857, 0]
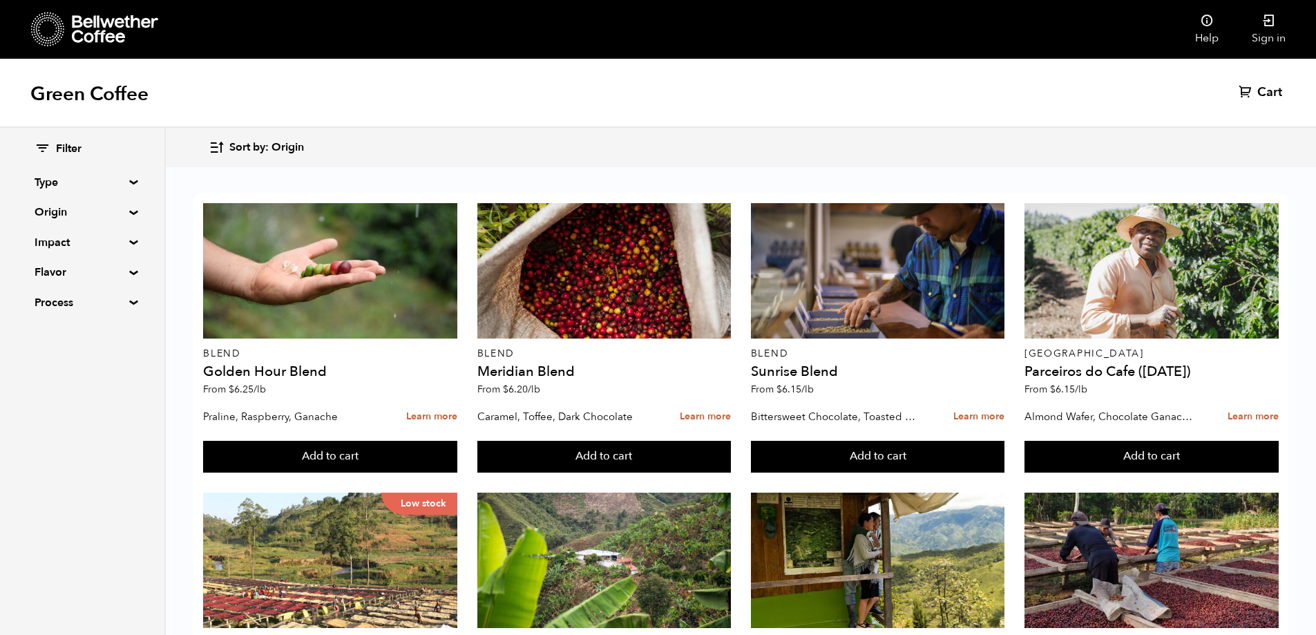
click at [222, 150] on icon "button" at bounding box center [217, 148] width 16 height 16
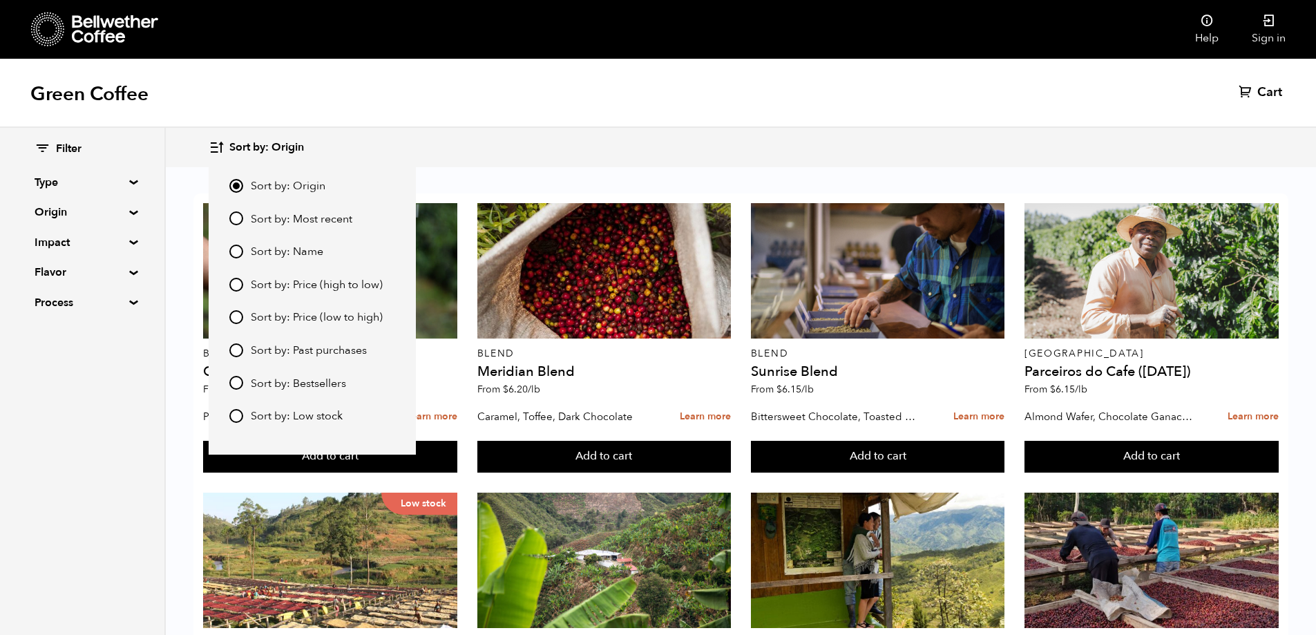
drag, startPoint x: 256, startPoint y: 266, endPoint x: 257, endPoint y: 301, distance: 34.6
click at [257, 300] on div "Sort by: Origin Sort by: Most recent Sort by: Name Sort by: Price (high to low)…" at bounding box center [312, 301] width 166 height 247
click at [236, 220] on input "Sort by: Most recent" at bounding box center [236, 218] width 14 height 14
radio input "true"
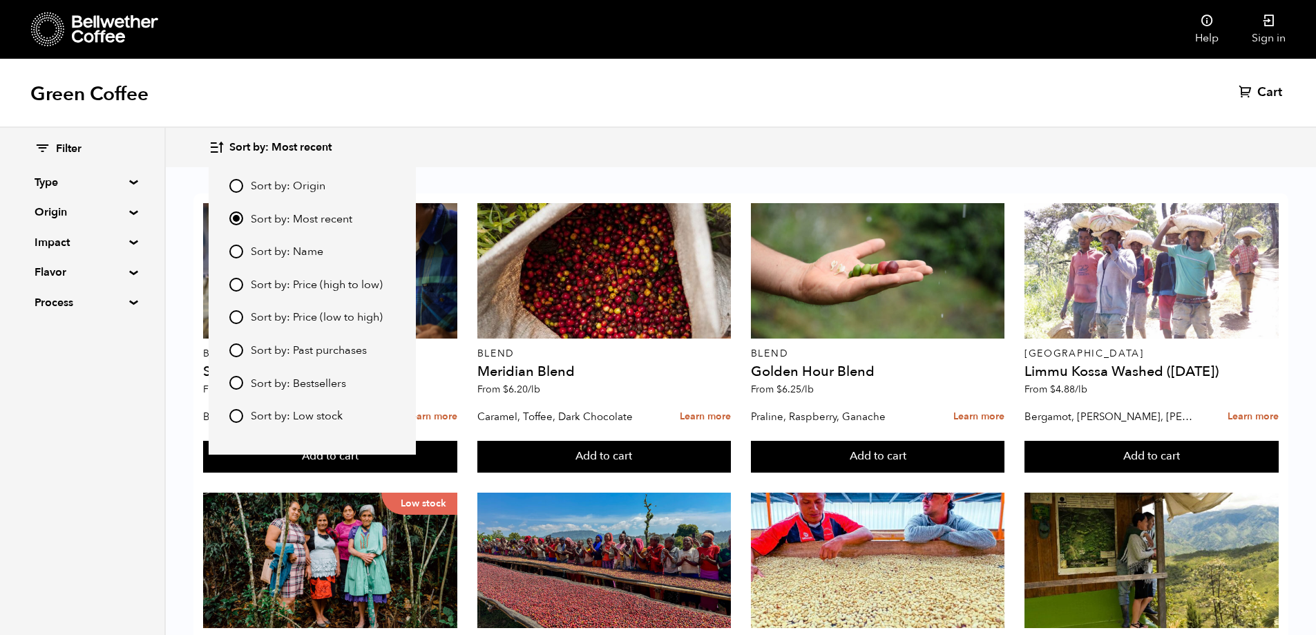
click at [498, 120] on div "Green Coffee Cart (0)" at bounding box center [658, 93] width 1316 height 69
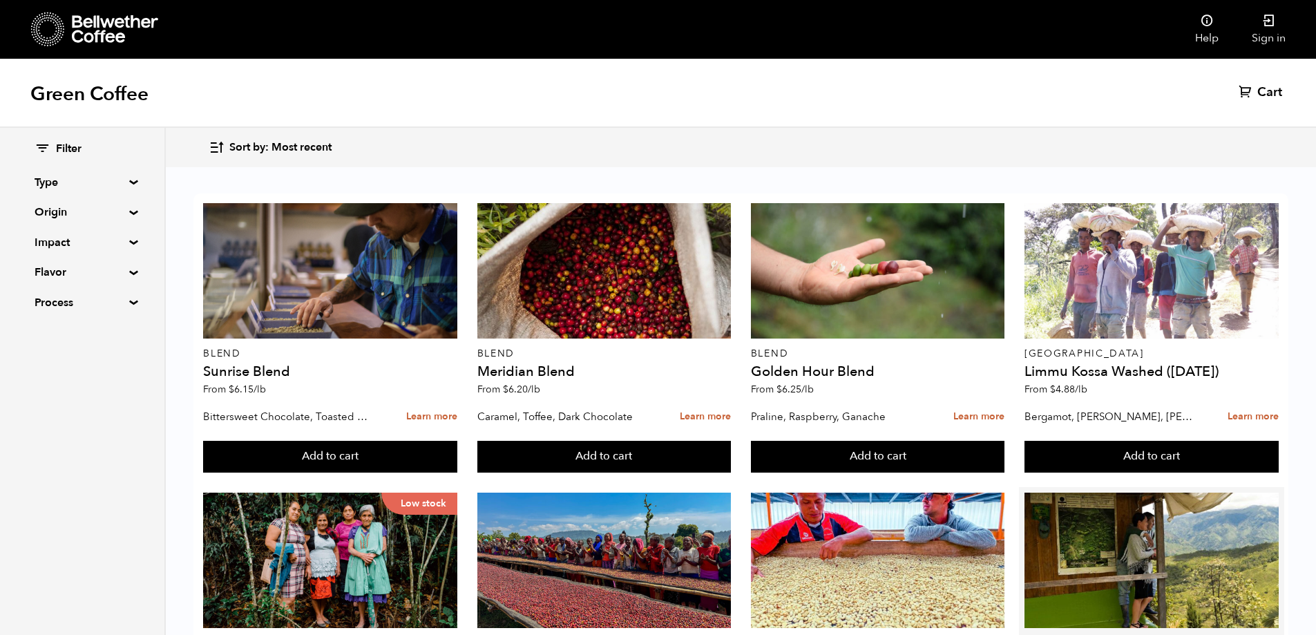
scroll to position [553, 0]
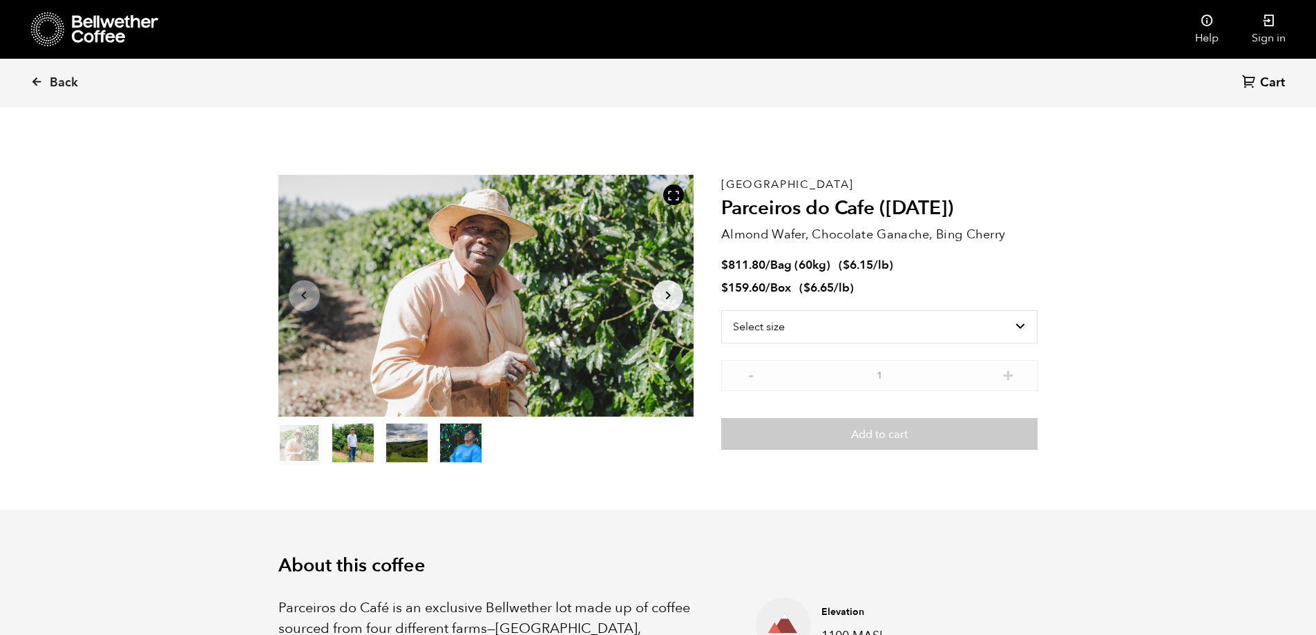
scroll to position [601, 736]
click at [916, 325] on select "Select size Bag (60kg) (132 lbs) Box (24 lbs)" at bounding box center [879, 326] width 316 height 33
select select "bag-3"
click at [721, 310] on select "Select size Bag (60kg) (132 lbs) Box (24 lbs)" at bounding box center [879, 326] width 316 height 33
